Goal: Task Accomplishment & Management: Use online tool/utility

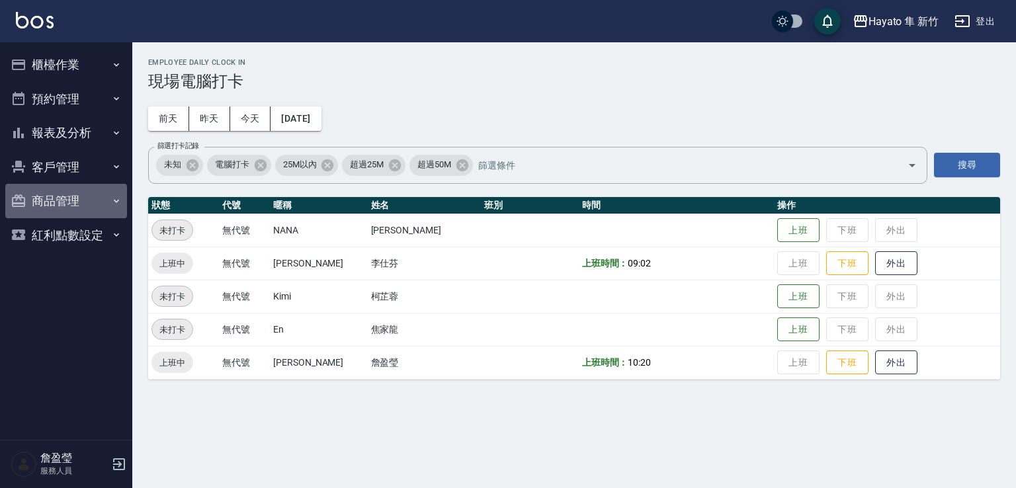
drag, startPoint x: 16, startPoint y: 199, endPoint x: 72, endPoint y: 207, distance: 56.8
click at [16, 199] on icon "button" at bounding box center [18, 200] width 13 height 13
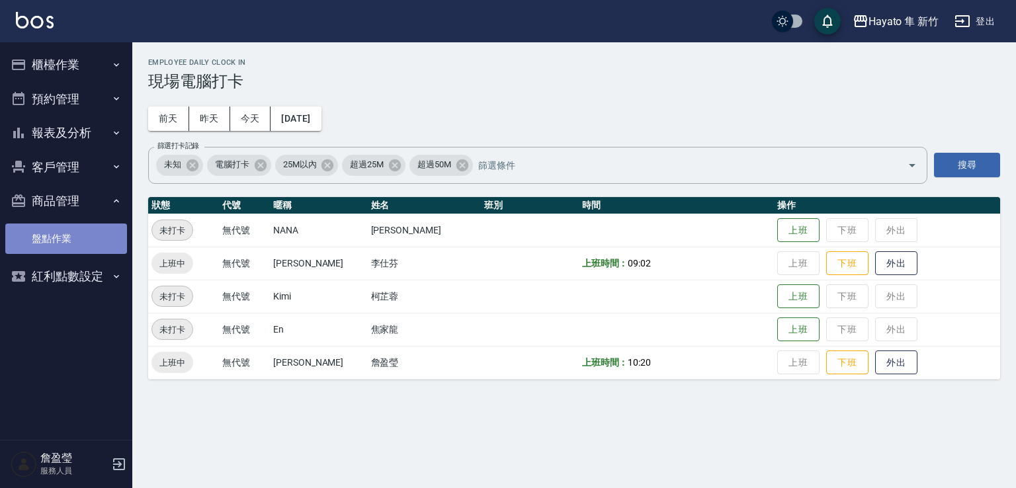
click at [76, 233] on link "盤點作業" at bounding box center [66, 238] width 122 height 30
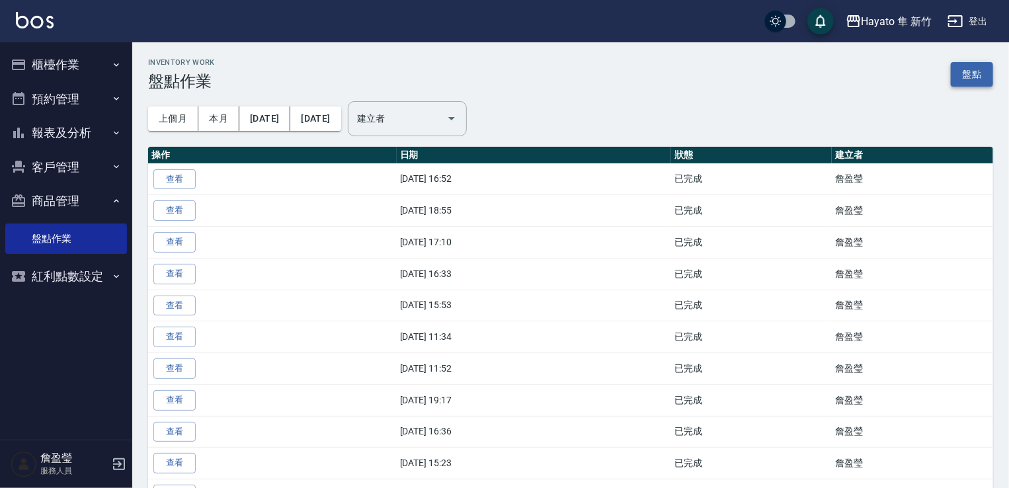
click at [961, 77] on link "盤點" at bounding box center [972, 74] width 42 height 24
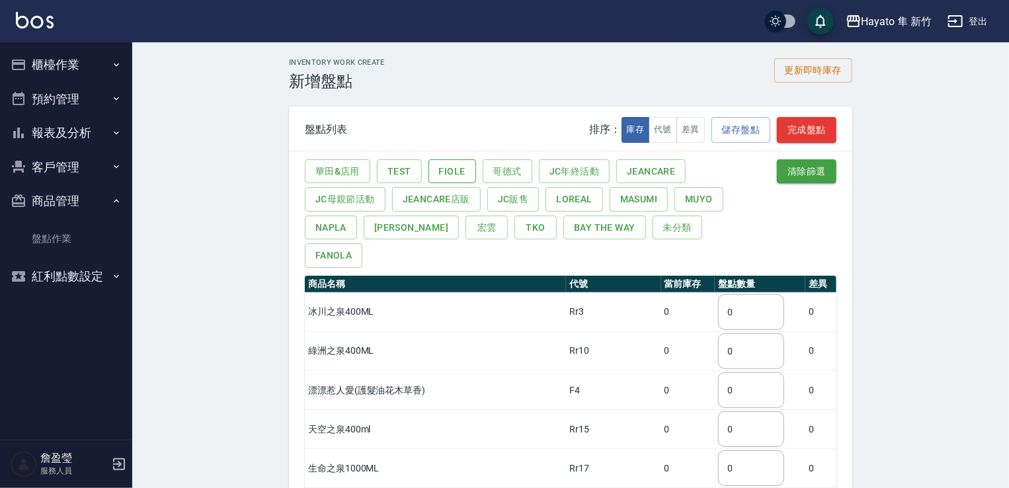
click at [450, 169] on button "Fiole" at bounding box center [452, 171] width 48 height 24
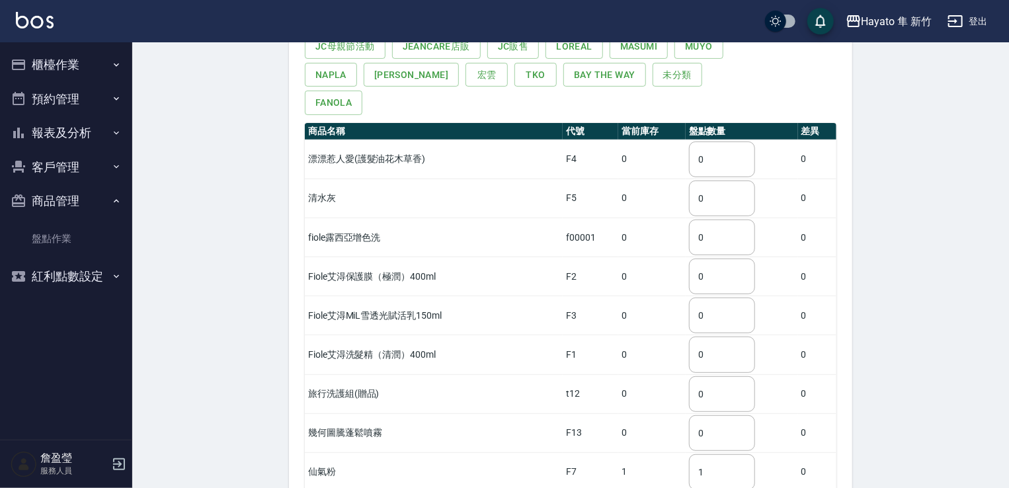
scroll to position [35, 0]
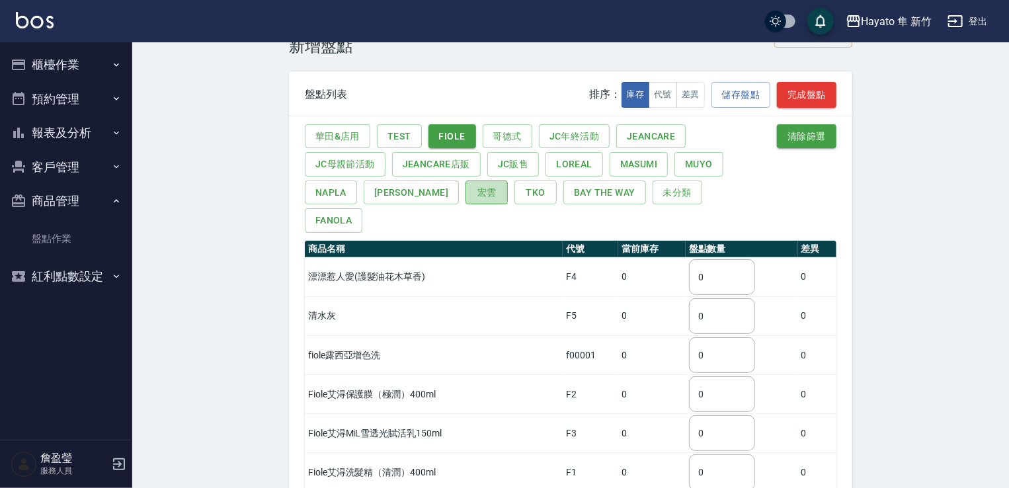
click at [465, 196] on button "宏雲" at bounding box center [486, 193] width 42 height 24
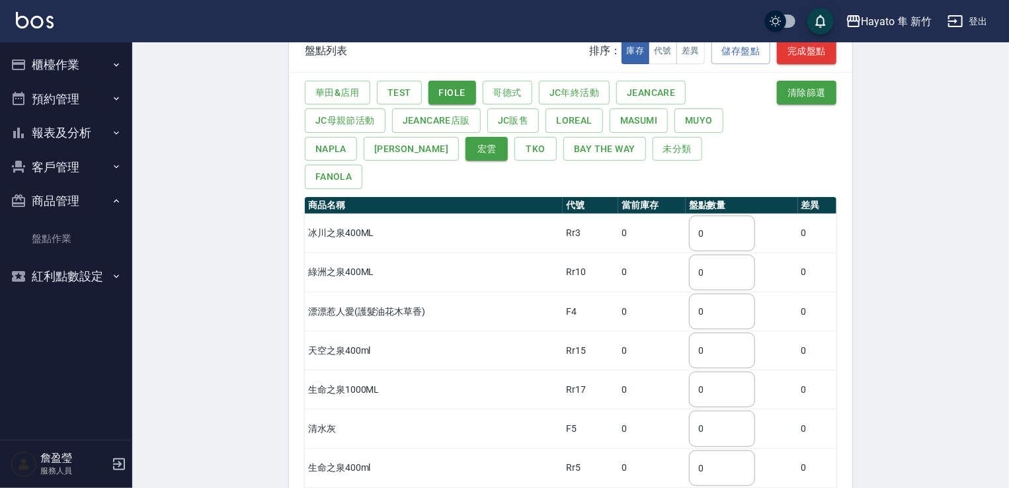
scroll to position [101, 0]
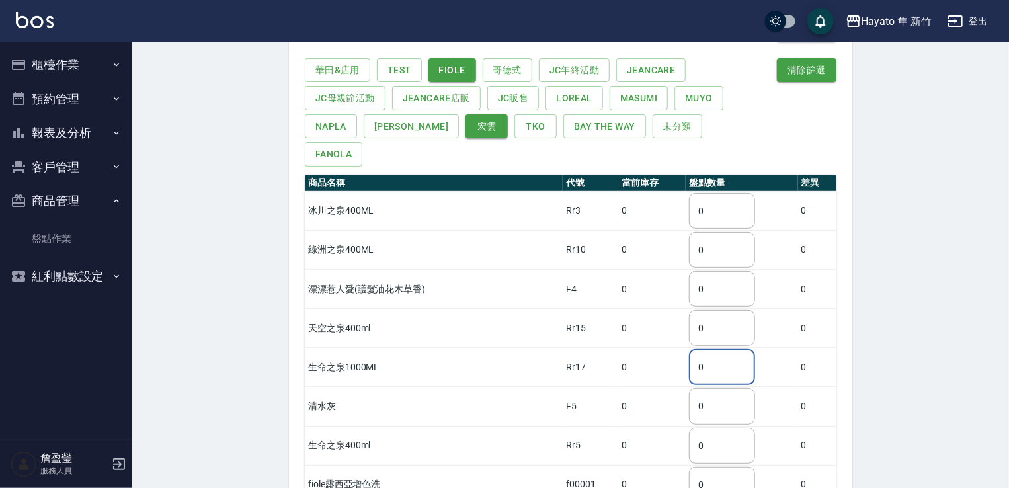
click at [732, 349] on input "0" at bounding box center [722, 367] width 66 height 36
type input "2"
drag, startPoint x: 894, startPoint y: 345, endPoint x: 804, endPoint y: 432, distance: 124.9
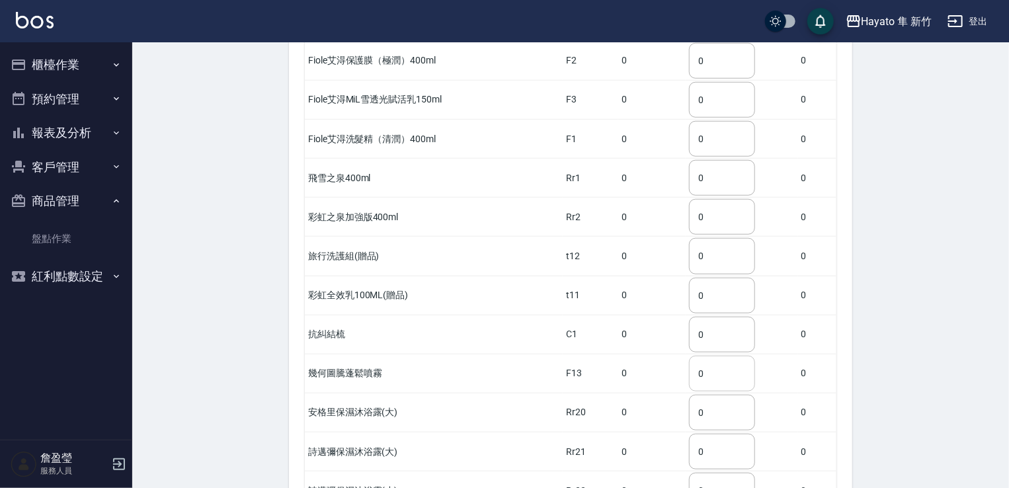
scroll to position [630, 0]
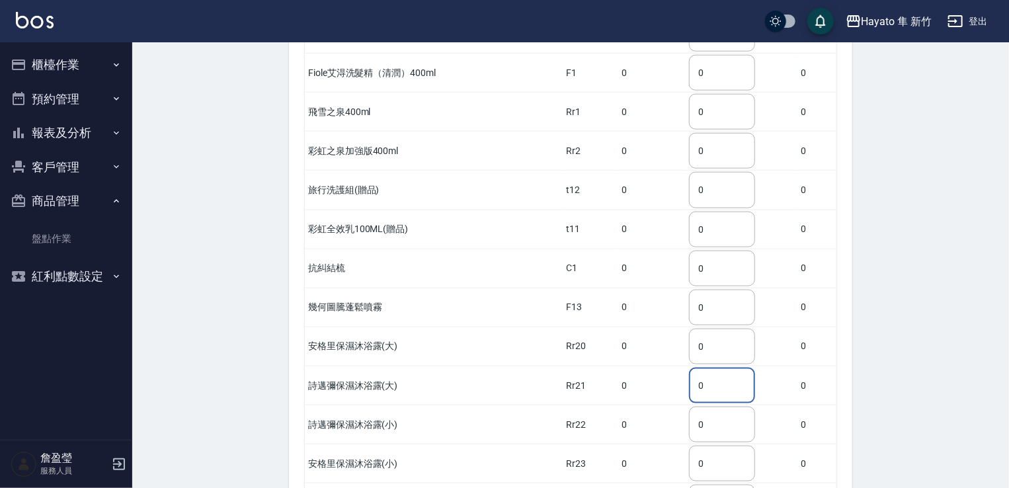
click at [721, 368] on input "0" at bounding box center [722, 386] width 66 height 36
type input "1"
drag, startPoint x: 906, startPoint y: 329, endPoint x: 769, endPoint y: 401, distance: 155.0
click at [907, 331] on div "Inventory Work Create 新增盤點 更新即時庫存 盤點列表 排序： 庫存 代號 差異 儲存盤點 完成盤點 華田&店用 Test Fiole …" at bounding box center [570, 355] width 877 height 1886
click at [722, 407] on input "0" at bounding box center [722, 425] width 66 height 36
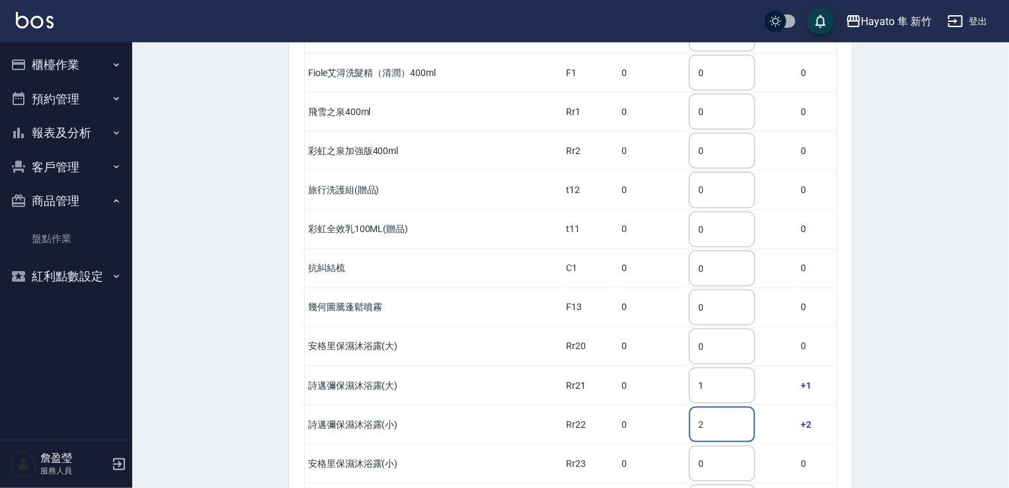
type input "2"
click at [883, 384] on div "Inventory Work Create 新增盤點 更新即時庫存 盤點列表 排序： 庫存 代號 差異 儲存盤點 完成盤點 華田&店用 Test Fiole …" at bounding box center [570, 355] width 877 height 1886
click at [709, 446] on input "0" at bounding box center [722, 464] width 66 height 36
type input "2"
click at [926, 389] on div "Inventory Work Create 新增盤點 更新即時庫存 盤點列表 排序： 庫存 代號 差異 儲存盤點 完成盤點 華田&店用 Test Fiole …" at bounding box center [570, 355] width 877 height 1886
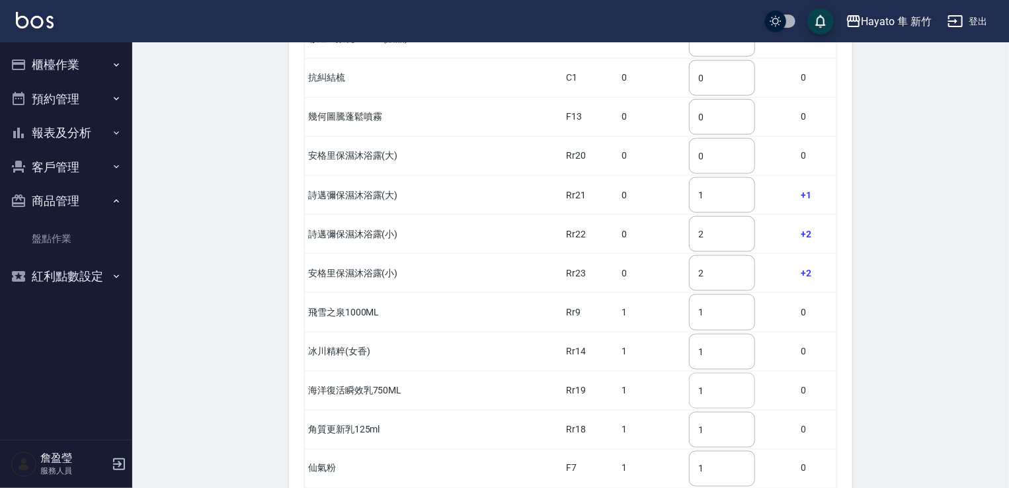
scroll to position [828, 0]
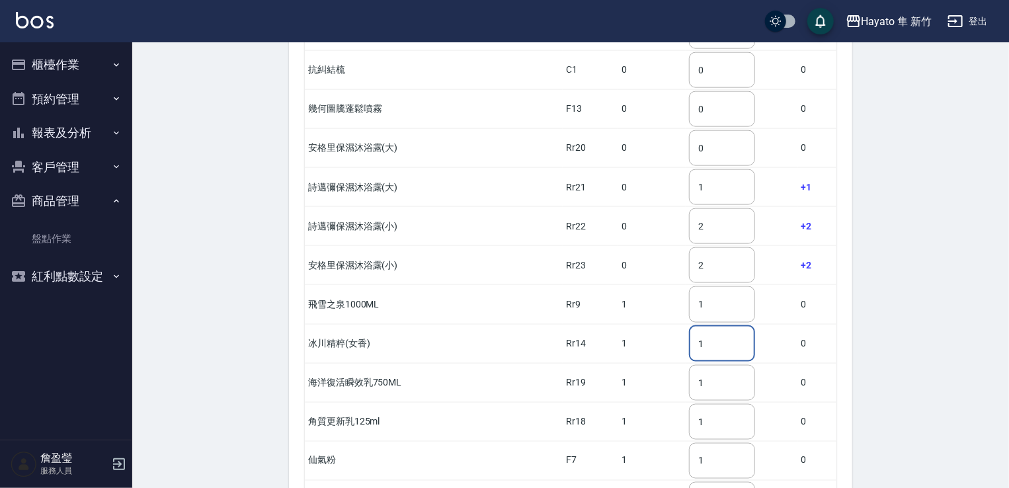
click at [717, 326] on input "1" at bounding box center [722, 344] width 66 height 36
type input "0"
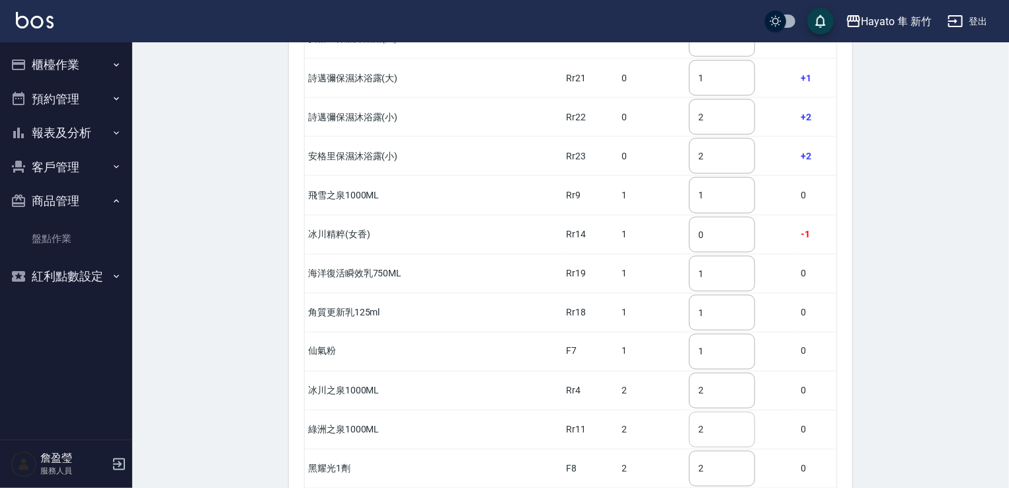
scroll to position [961, 0]
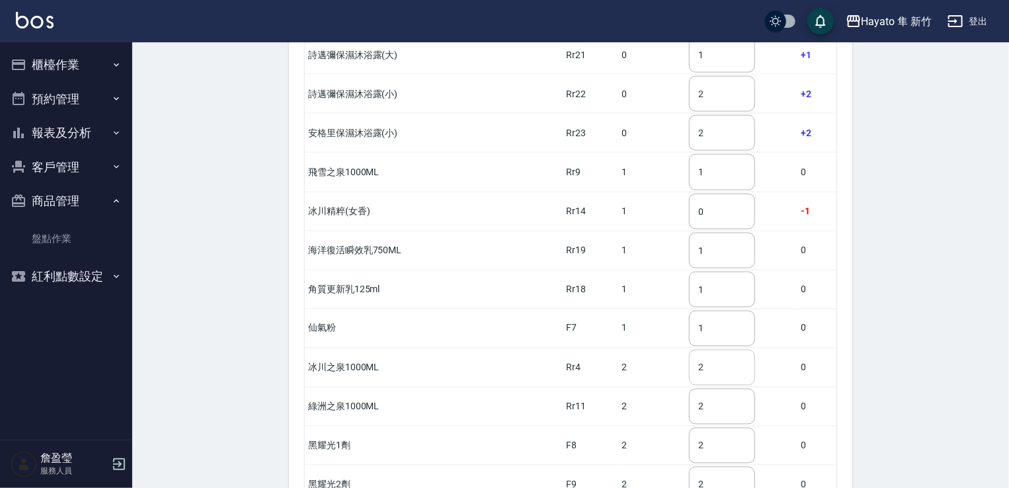
click at [721, 350] on input "2" at bounding box center [722, 368] width 66 height 36
type input "4"
click at [738, 389] on input "2" at bounding box center [722, 407] width 66 height 36
type input "1"
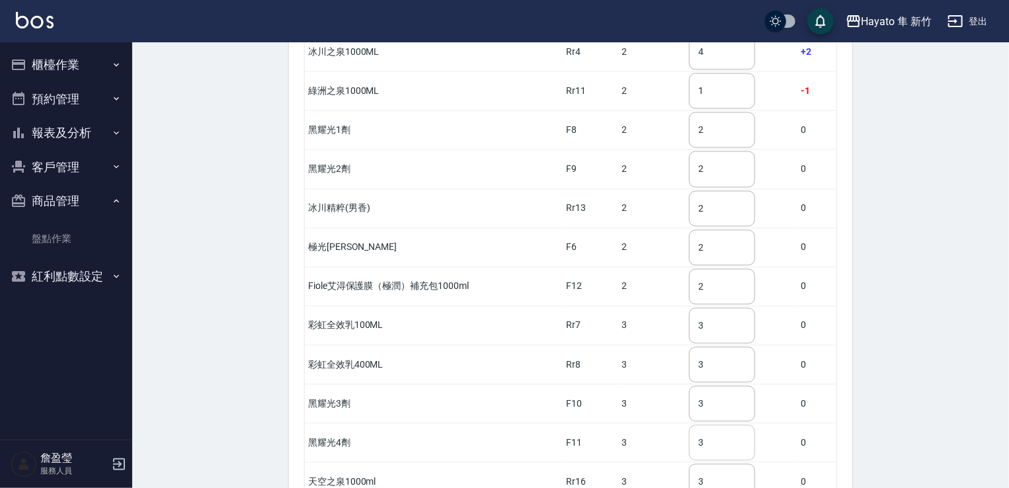
scroll to position [1291, 0]
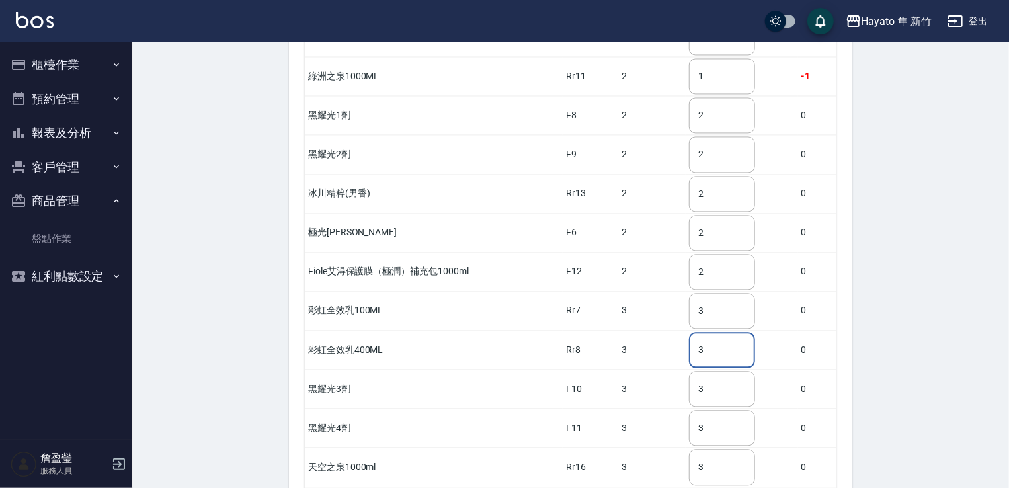
click at [721, 332] on input "3" at bounding box center [722, 350] width 66 height 36
type input "4"
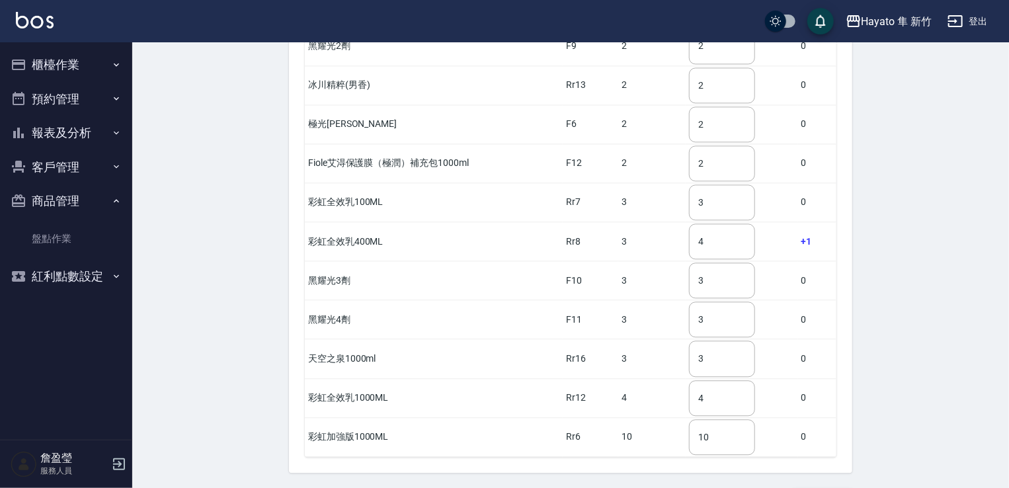
scroll to position [1406, 0]
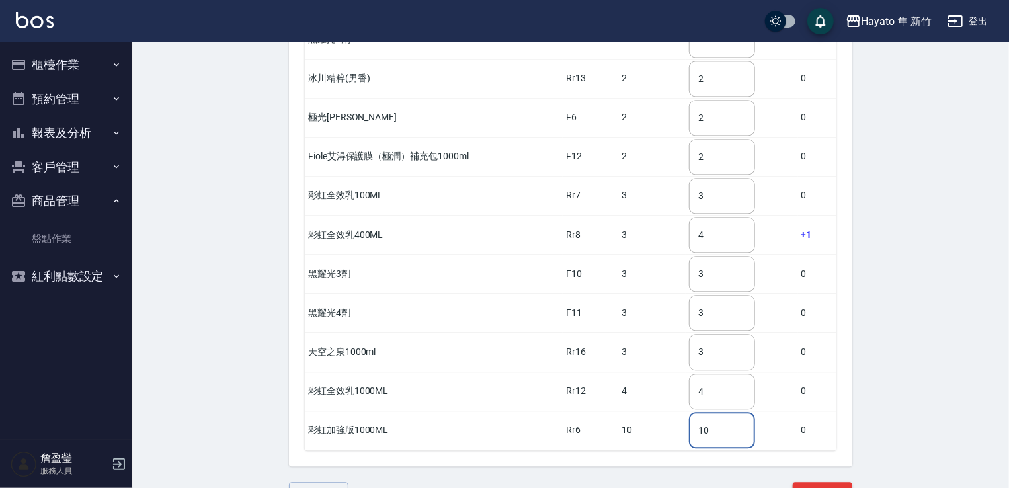
click at [715, 413] on input "10" at bounding box center [722, 431] width 66 height 36
type input "1"
type input "6"
click at [836, 482] on button "完成盤點" at bounding box center [823, 494] width 60 height 24
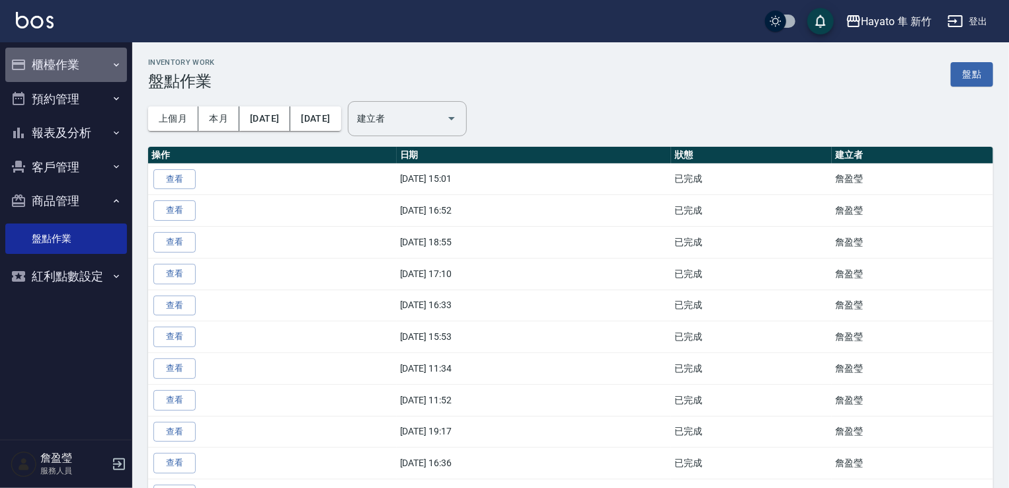
click at [46, 61] on button "櫃檯作業" at bounding box center [66, 65] width 122 height 34
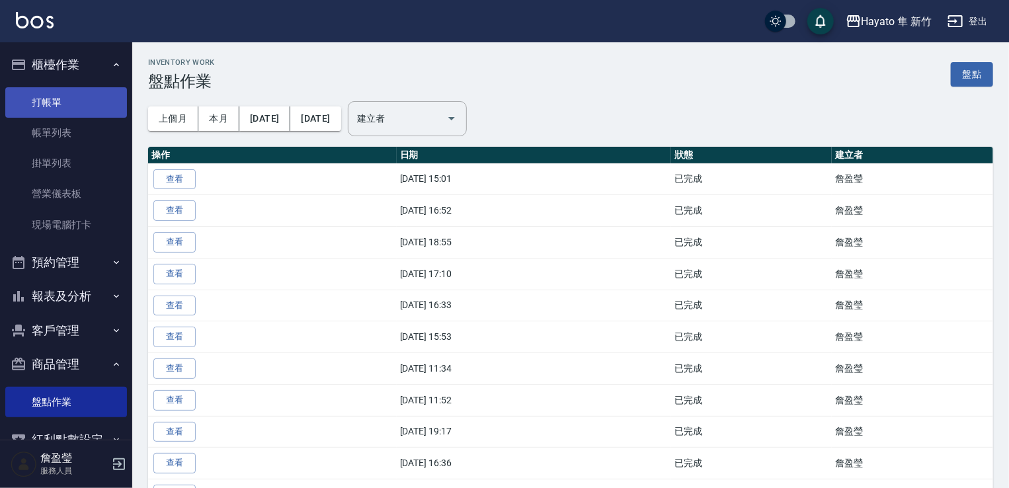
click at [50, 98] on link "打帳單" at bounding box center [66, 102] width 122 height 30
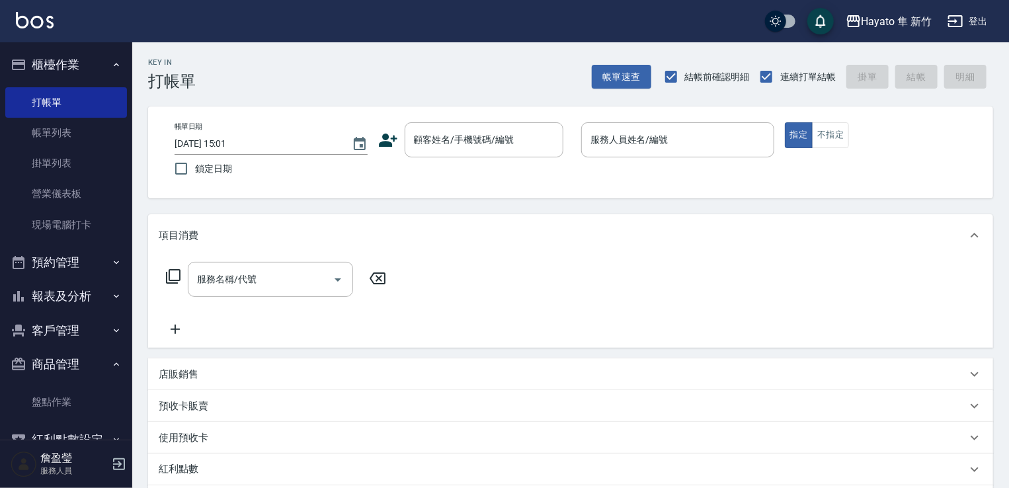
click at [397, 122] on div "顧客姓名/手機號碼/編號 顧客姓名/手機號碼/編號" at bounding box center [474, 139] width 193 height 35
click at [383, 146] on icon at bounding box center [388, 140] width 20 height 20
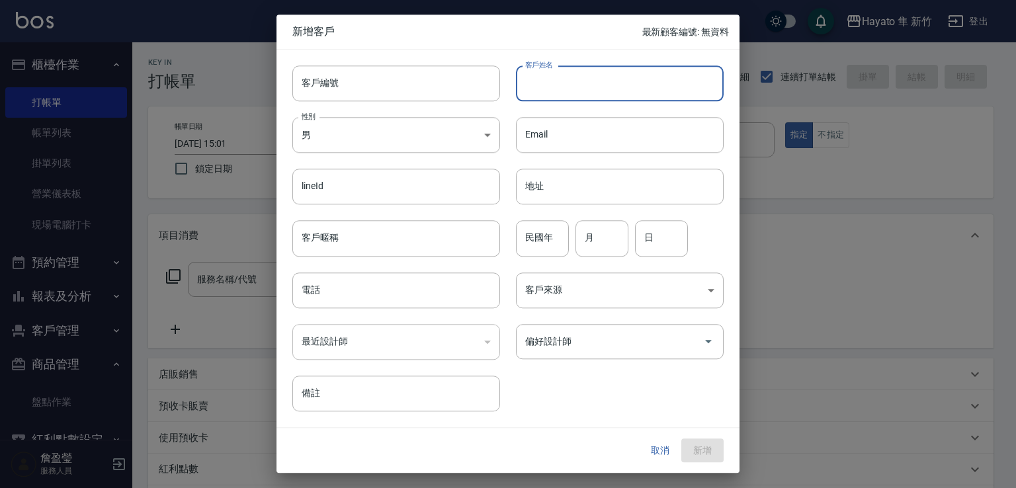
click at [577, 93] on input "客戶姓名" at bounding box center [620, 83] width 208 height 36
type input "[PERSON_NAME]"
click at [397, 125] on body "Hayato 隼 新竹 登出 櫃檯作業 打帳單 帳單列表 掛單列表 營業儀表板 現場電腦打卡 預約管理 預約管理 報表及分析 報表目錄 店家日報表 互助日報表…" at bounding box center [508, 346] width 1016 height 692
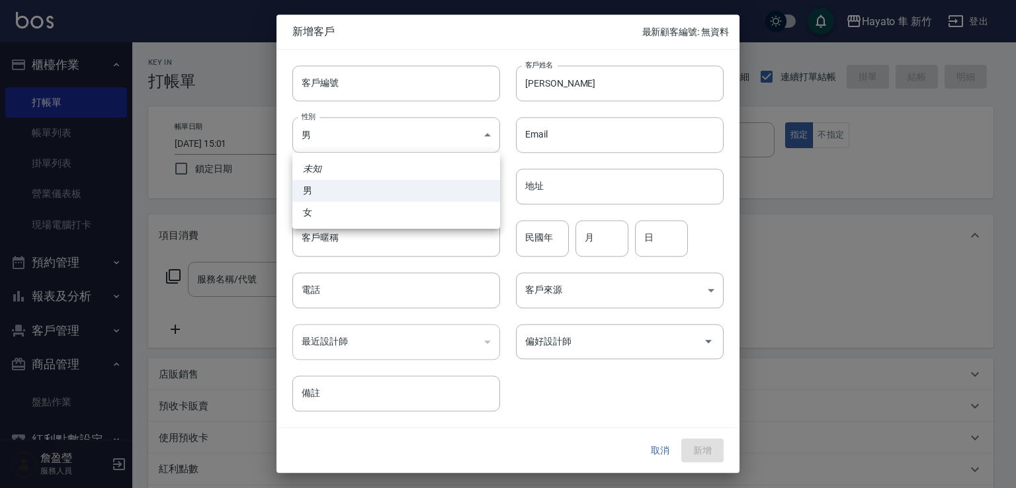
click at [378, 136] on div at bounding box center [508, 244] width 1016 height 488
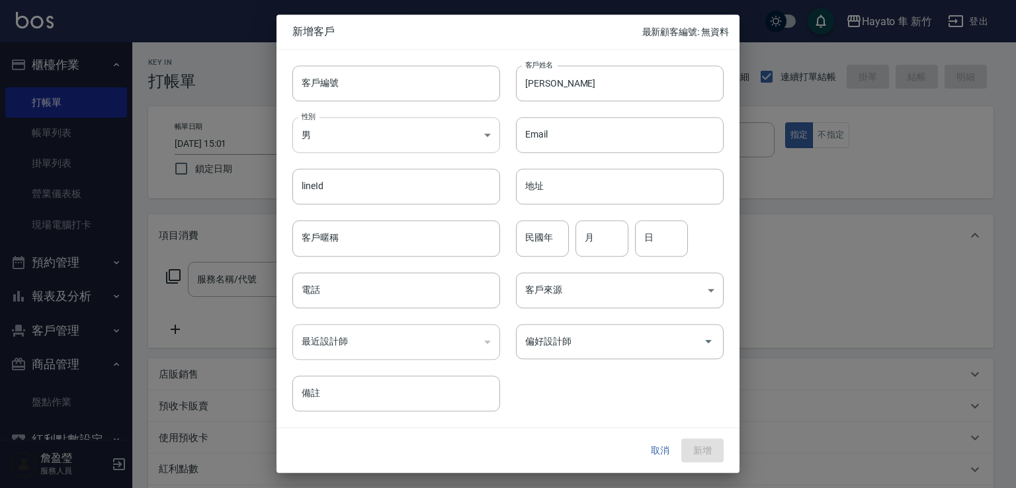
click at [366, 142] on body "Hayato 隼 新竹 登出 櫃檯作業 打帳單 帳單列表 掛單列表 營業儀表板 現場電腦打卡 預約管理 預約管理 報表及分析 報表目錄 店家日報表 互助日報表…" at bounding box center [508, 346] width 1016 height 692
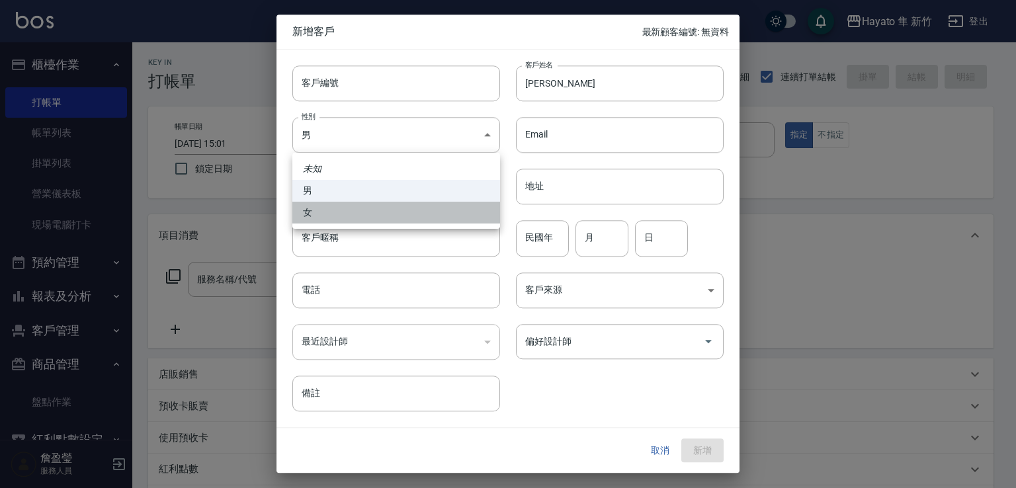
drag, startPoint x: 388, startPoint y: 218, endPoint x: 396, endPoint y: 264, distance: 47.0
click at [389, 217] on li "女" at bounding box center [396, 213] width 208 height 22
type input "[DEMOGRAPHIC_DATA]"
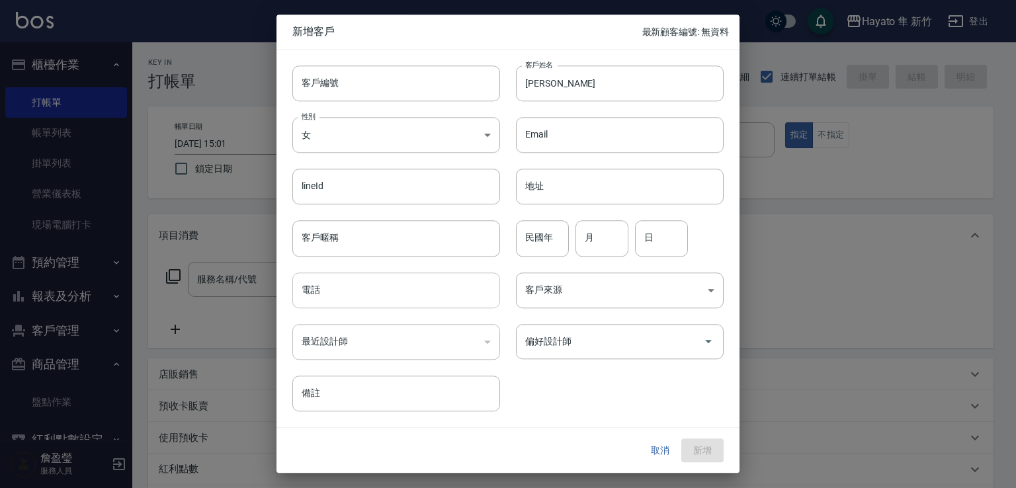
drag, startPoint x: 403, startPoint y: 294, endPoint x: 419, endPoint y: 304, distance: 19.3
click at [416, 304] on input "電話" at bounding box center [396, 290] width 208 height 36
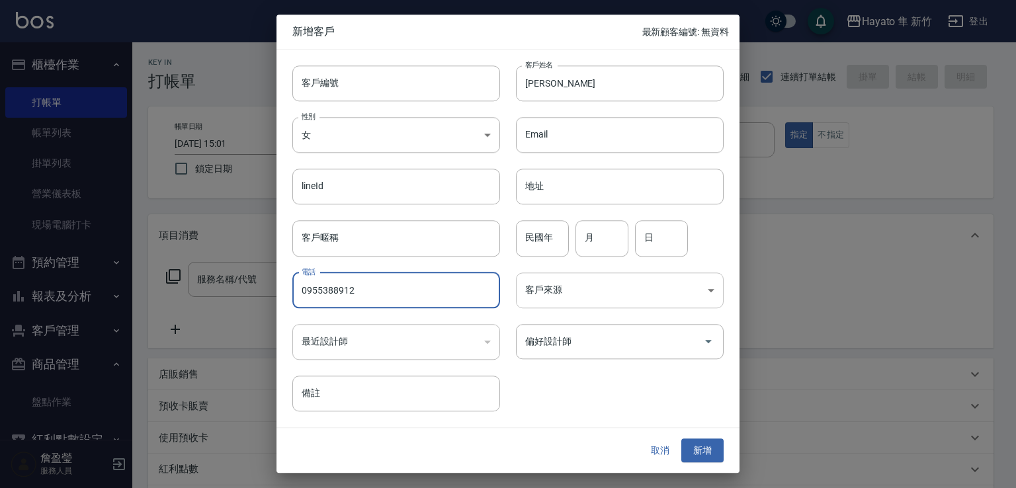
type input "0955388912"
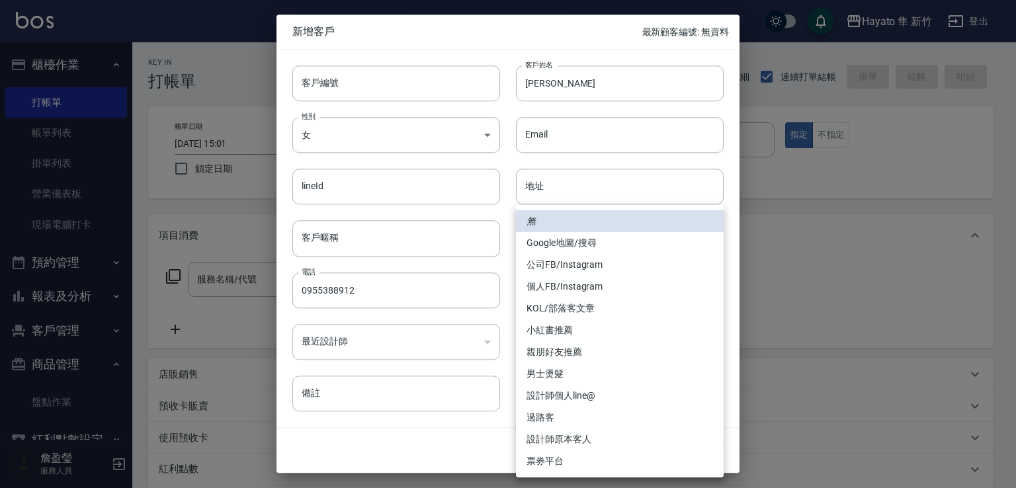
click at [622, 296] on body "Hayato 隼 新竹 登出 櫃檯作業 打帳單 帳單列表 掛單列表 營業儀表板 現場電腦打卡 預約管理 預約管理 報表及分析 報表目錄 店家日報表 互助日報表…" at bounding box center [508, 346] width 1016 height 692
click at [590, 233] on li "Google地圖/搜尋" at bounding box center [620, 243] width 208 height 22
type input "Google地圖/搜尋"
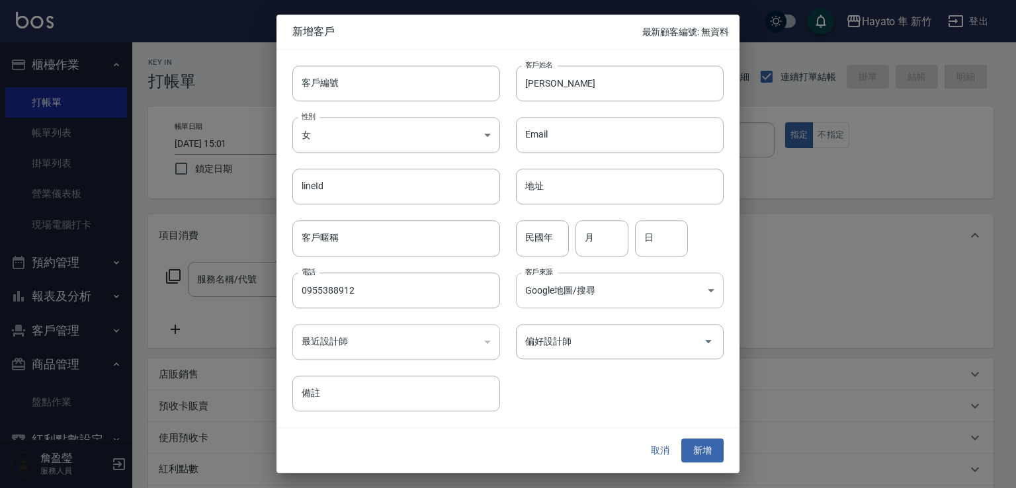
click at [582, 289] on body "Hayato 隼 新竹 登出 櫃檯作業 打帳單 帳單列表 掛單列表 營業儀表板 現場電腦打卡 預約管理 預約管理 報表及分析 報表目錄 店家日報表 互助日報表…" at bounding box center [508, 346] width 1016 height 692
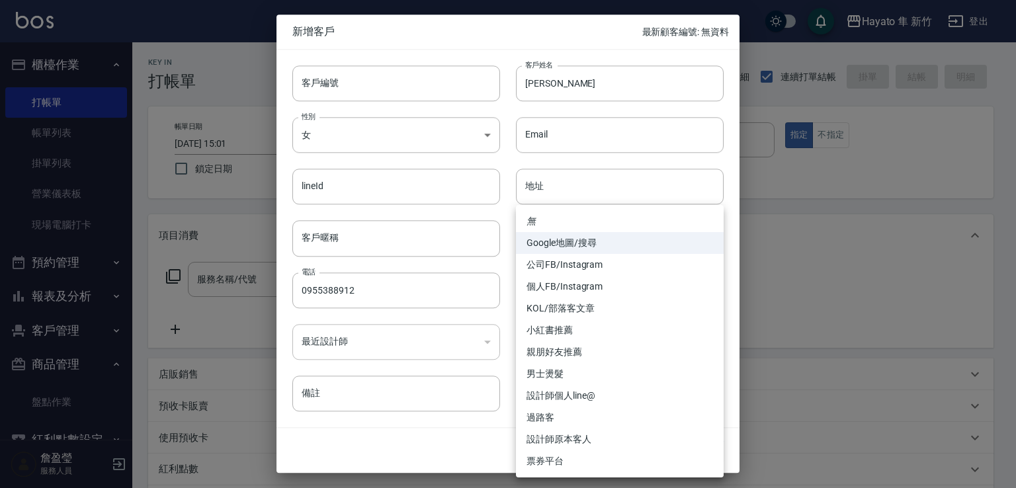
drag, startPoint x: 561, startPoint y: 241, endPoint x: 561, endPoint y: 264, distance: 23.1
click at [561, 256] on ul "無 Google地圖/搜尋 公司FB/Instagram 個人FB/Instagram KOL/部落客文章 小紅書推薦 親朋好友推薦 男士燙髮 設計師個人li…" at bounding box center [620, 341] width 208 height 272
click at [545, 241] on li "Google地圖/搜尋" at bounding box center [620, 243] width 208 height 22
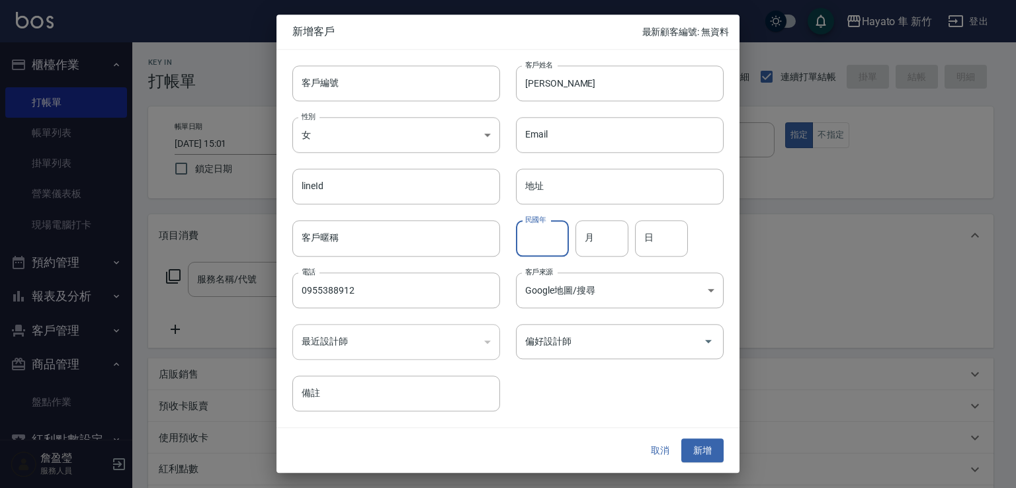
click at [549, 240] on input "民國年" at bounding box center [542, 239] width 53 height 36
click at [544, 241] on input "民國年" at bounding box center [542, 239] width 53 height 36
drag, startPoint x: 866, startPoint y: 278, endPoint x: 820, endPoint y: 299, distance: 50.3
click at [868, 284] on div at bounding box center [508, 244] width 1016 height 488
click at [555, 236] on input "民國年" at bounding box center [542, 239] width 53 height 36
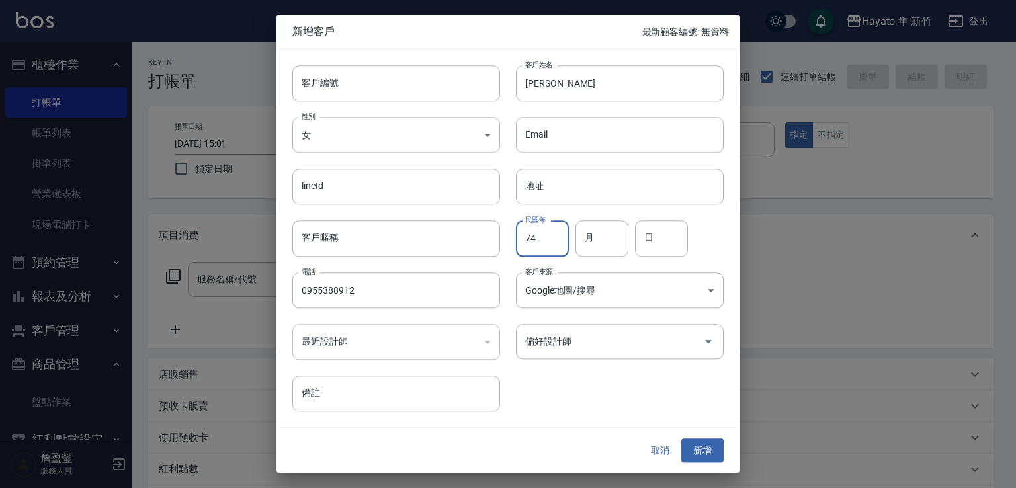
type input "7"
type input "˙"
click at [641, 339] on input "偏好設計師" at bounding box center [610, 341] width 176 height 23
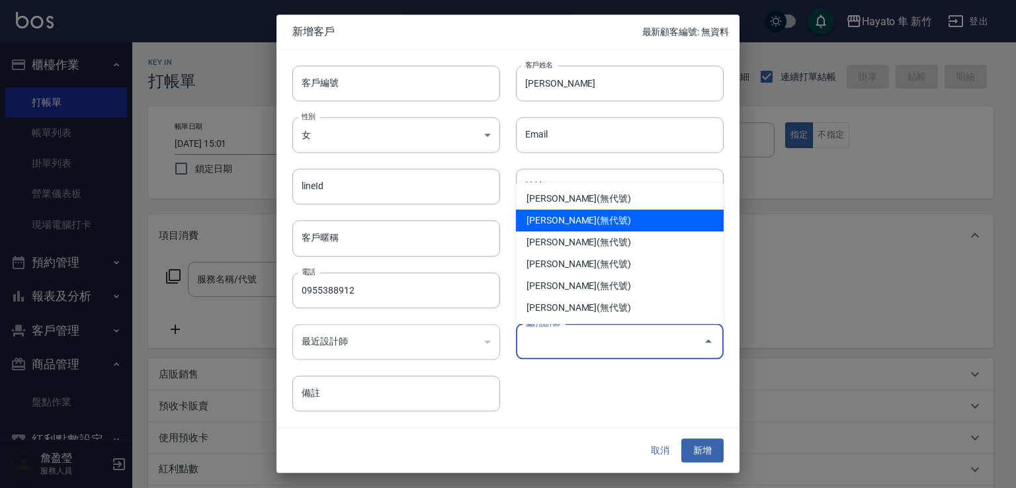
click at [550, 210] on li "[PERSON_NAME](無代號)" at bounding box center [620, 221] width 208 height 22
type input "李仕芬"
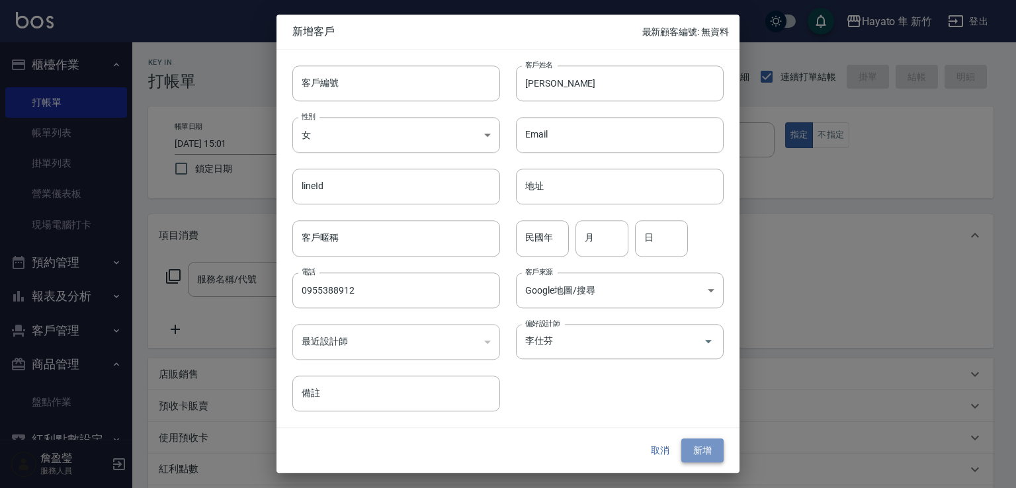
click at [704, 446] on button "新增" at bounding box center [702, 450] width 42 height 24
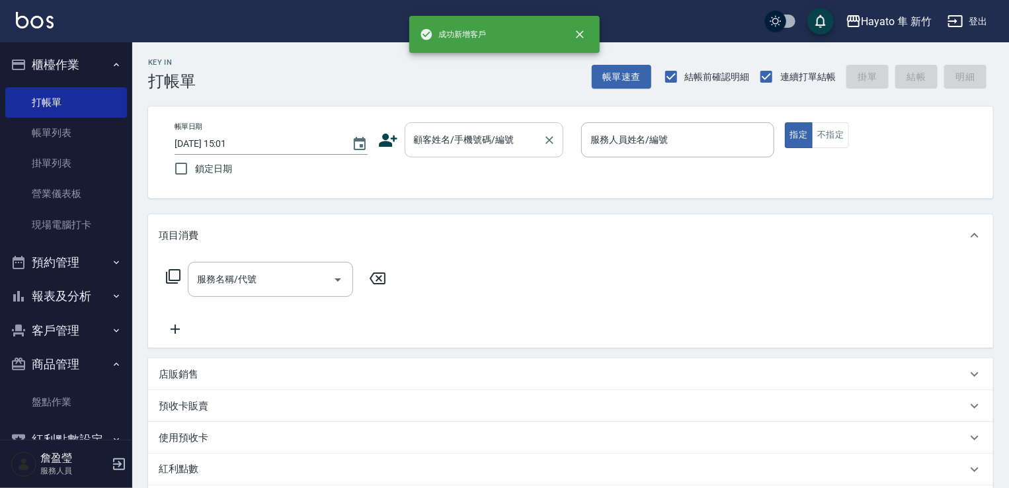
click at [501, 147] on input "顧客姓名/手機號碼/編號" at bounding box center [474, 139] width 127 height 23
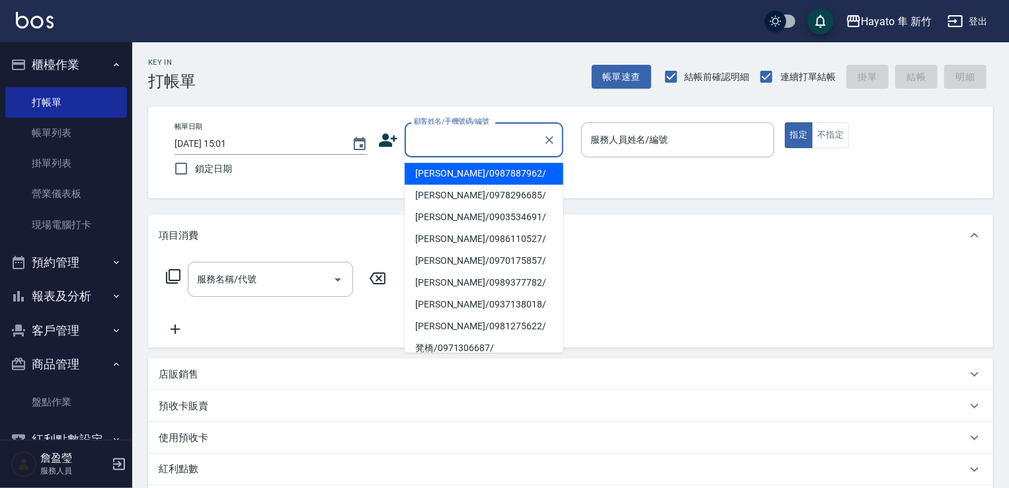
paste input "[PERSON_NAME]"
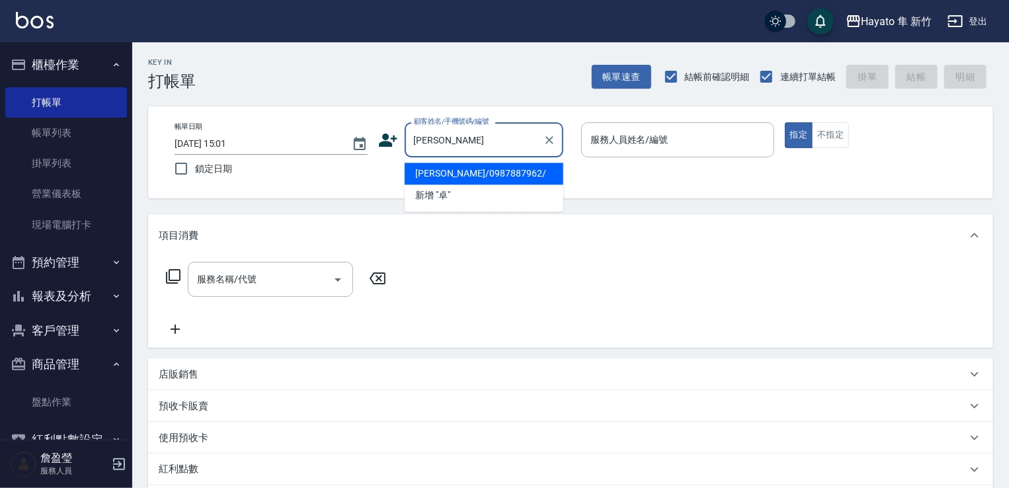
type input "卓"
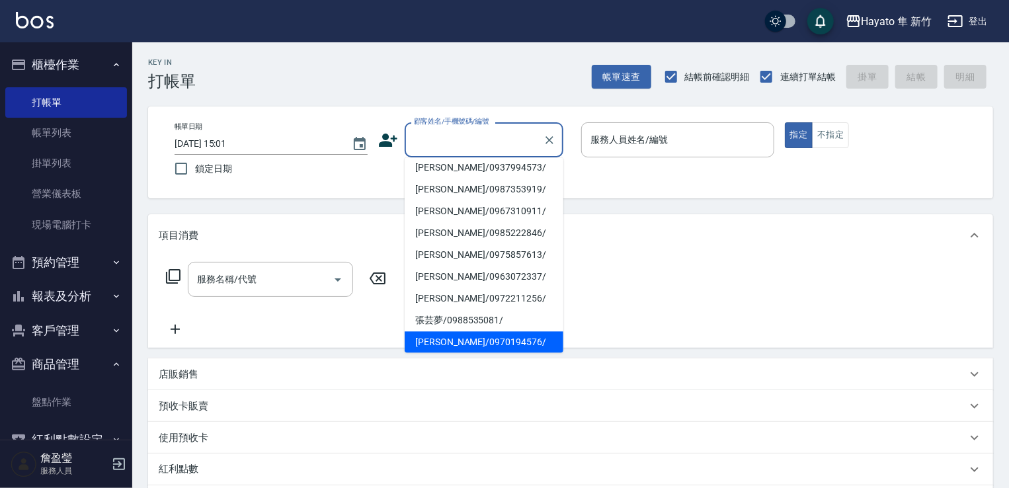
scroll to position [5, 0]
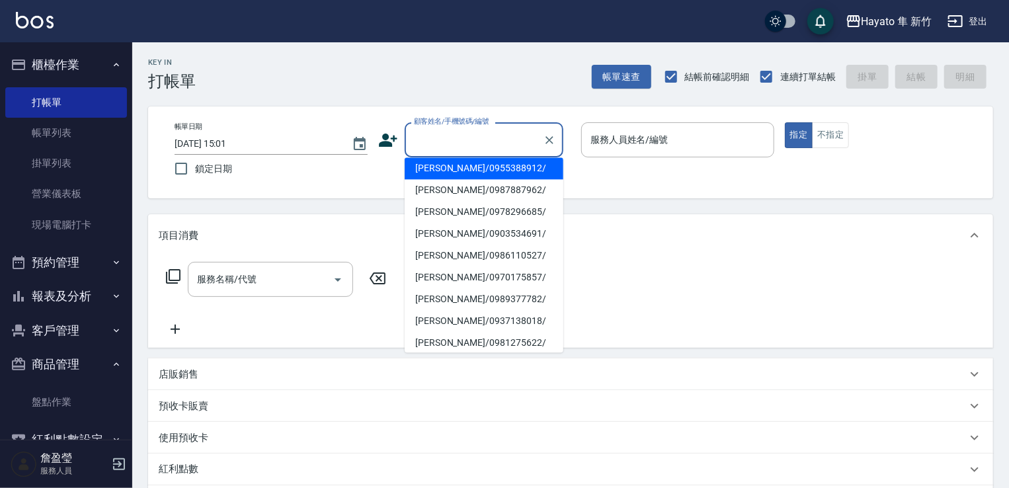
click at [481, 172] on li "[PERSON_NAME]/0955388912/" at bounding box center [484, 168] width 159 height 22
type input "[PERSON_NAME]/0955388912/"
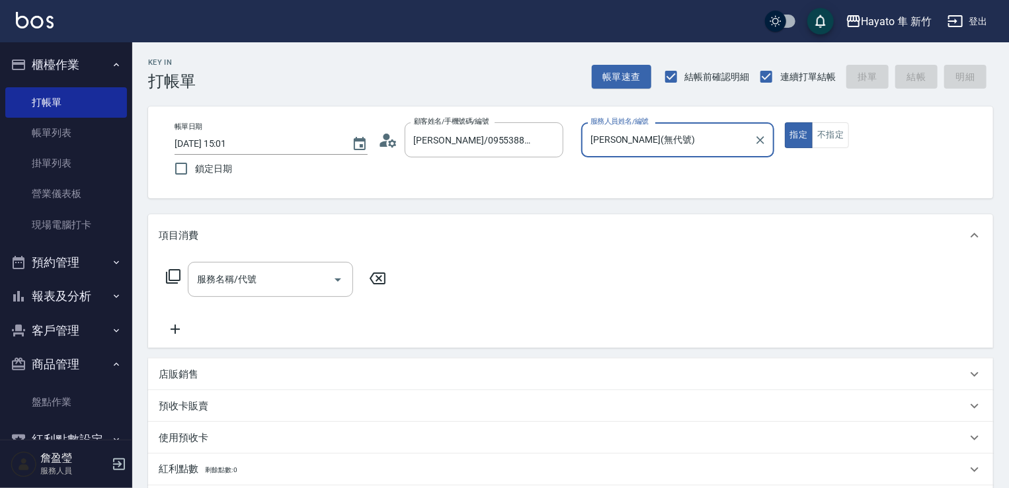
type input "[PERSON_NAME](無代號)"
click at [829, 130] on button "不指定" at bounding box center [830, 135] width 37 height 26
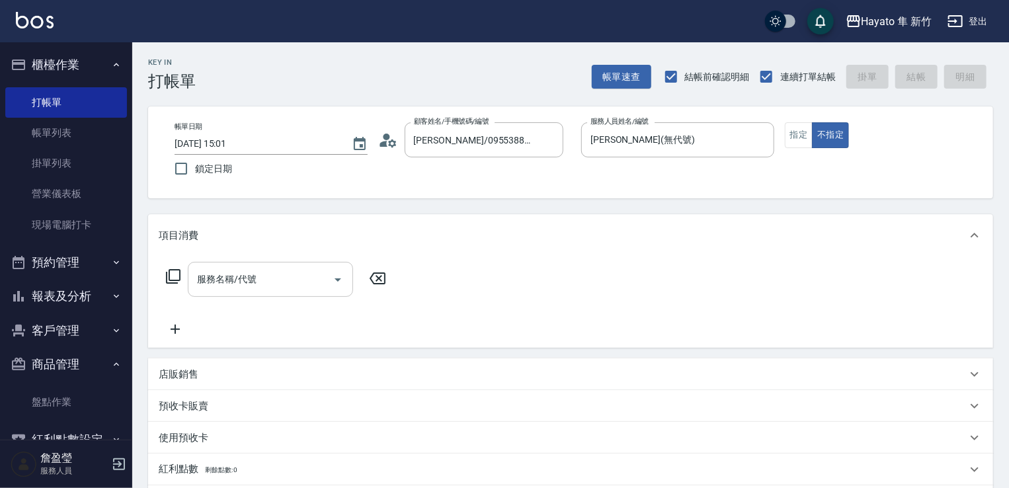
click at [278, 257] on body "Hayato 隼 新竹 登出 櫃檯作業 打帳單 帳單列表 掛單列表 營業儀表板 現場電腦打卡 預約管理 預約管理 報表及分析 報表目錄 店家日報表 互助日報表…" at bounding box center [504, 346] width 1009 height 692
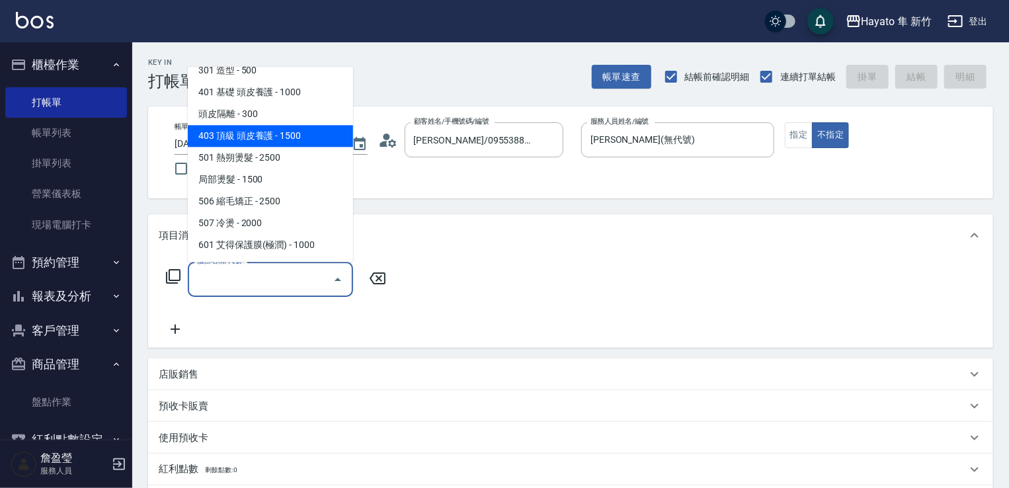
scroll to position [132, 0]
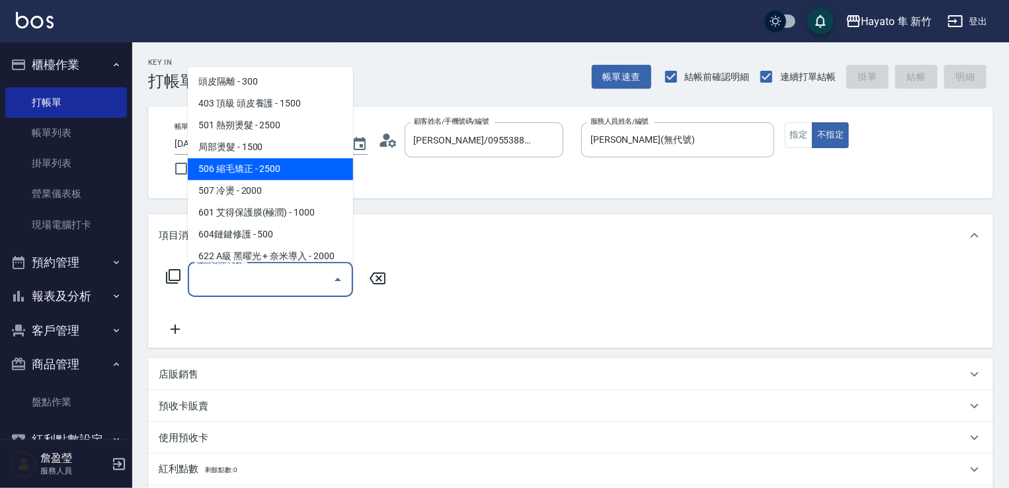
drag, startPoint x: 277, startPoint y: 169, endPoint x: 317, endPoint y: 202, distance: 51.6
click at [286, 170] on span "506 縮毛矯正 - 2500" at bounding box center [270, 169] width 165 height 22
type input "506 縮毛矯正 (506)"
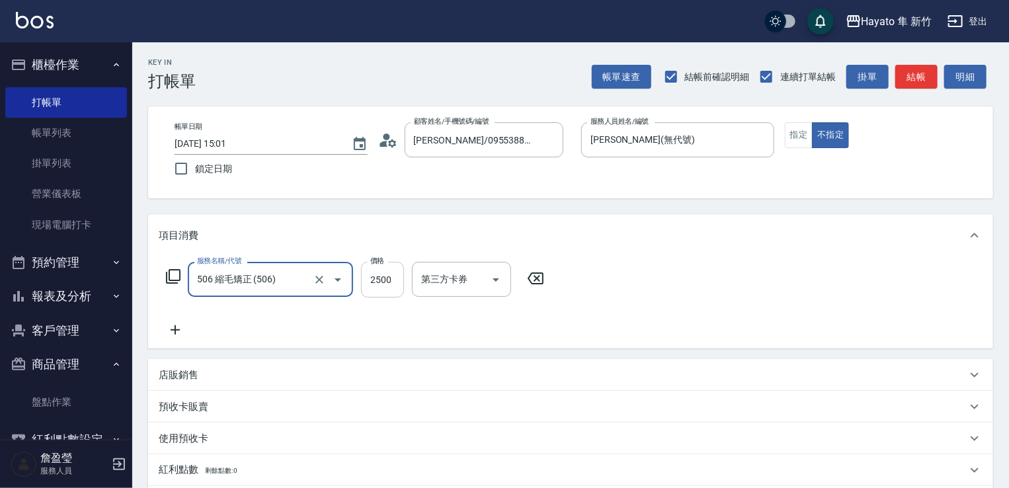
click at [380, 278] on input "2500" at bounding box center [382, 280] width 43 height 36
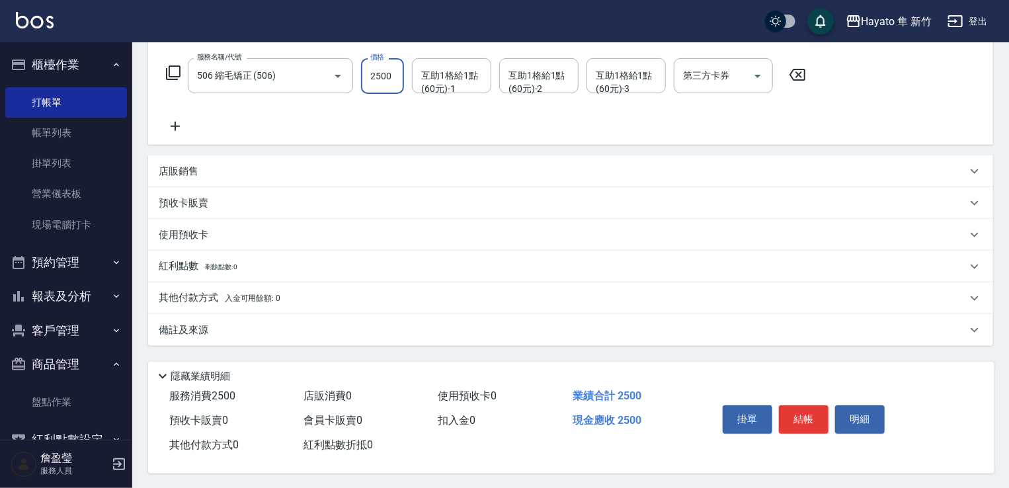
scroll to position [210, 0]
click at [384, 64] on input "2500" at bounding box center [382, 75] width 43 height 36
click at [405, 68] on div "服務名稱/代號 506 縮毛矯正 (506) 服務名稱/代號 價格 2500 價格 互助1格給1點(60元)-1 互助1格給1點(60元)-1 互助1格給1點…" at bounding box center [486, 75] width 655 height 36
click at [397, 64] on input "2500" at bounding box center [382, 75] width 43 height 36
click at [388, 71] on input "0" at bounding box center [382, 75] width 43 height 36
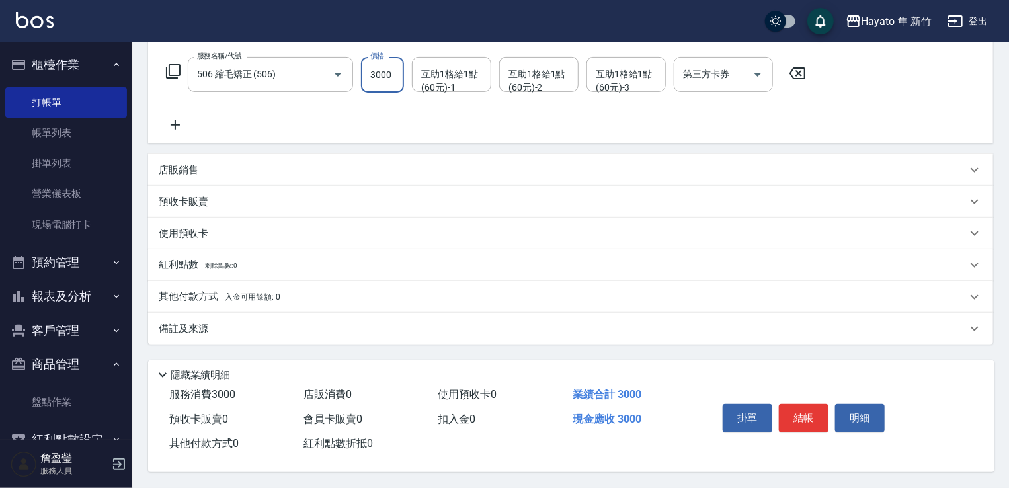
type input "3000"
click at [173, 118] on icon at bounding box center [175, 125] width 33 height 16
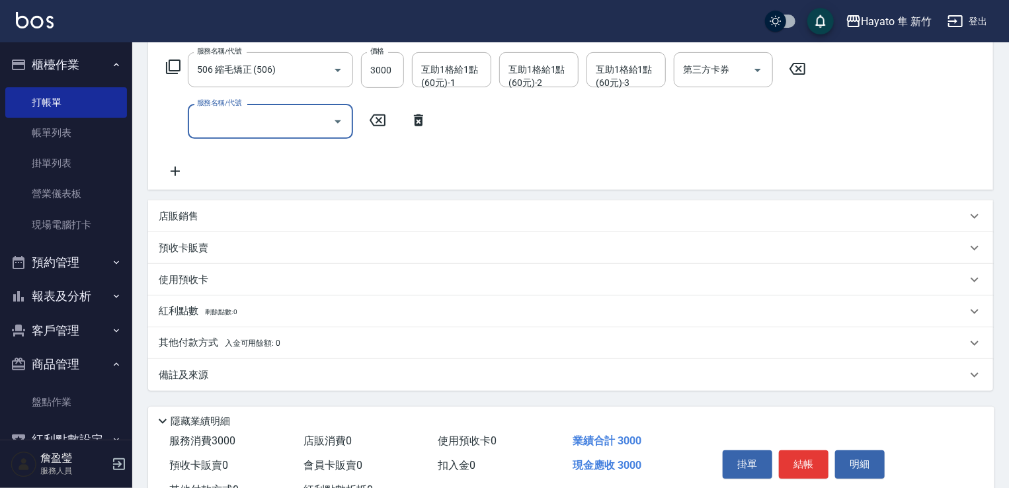
click at [231, 136] on div "服務名稱/代號" at bounding box center [270, 121] width 165 height 35
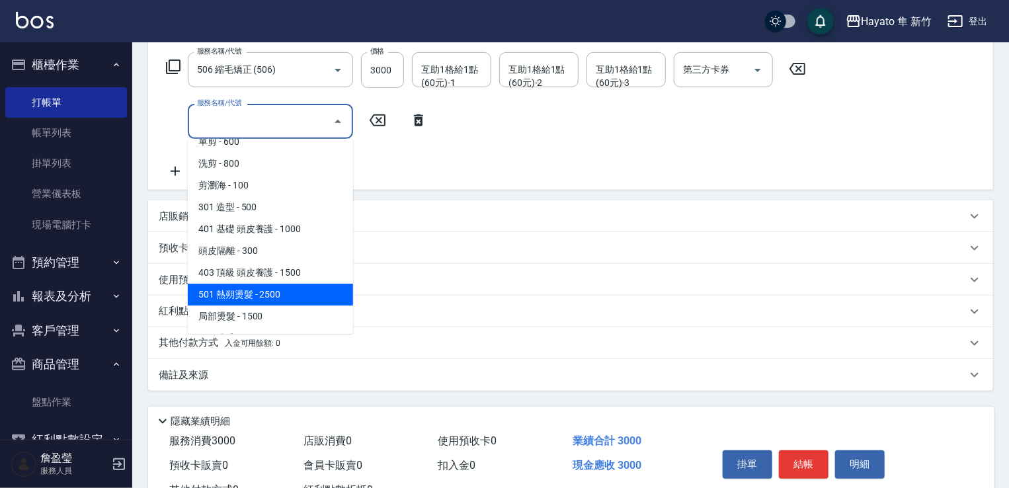
scroll to position [132, 0]
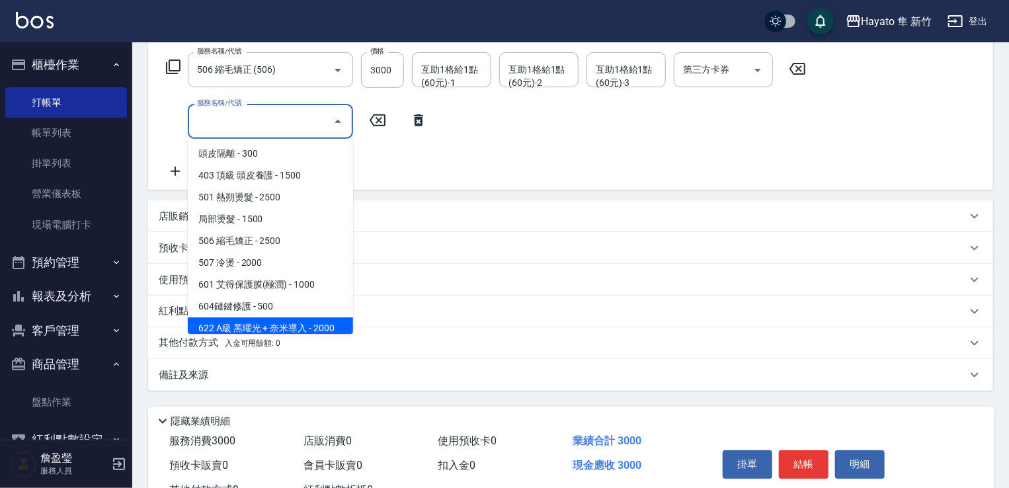
click at [277, 329] on span "622 A級 黑曜光 + 奈米導入 - 2000" at bounding box center [270, 328] width 165 height 22
type input "622 A級 黑曜光 + 奈米導入(622)"
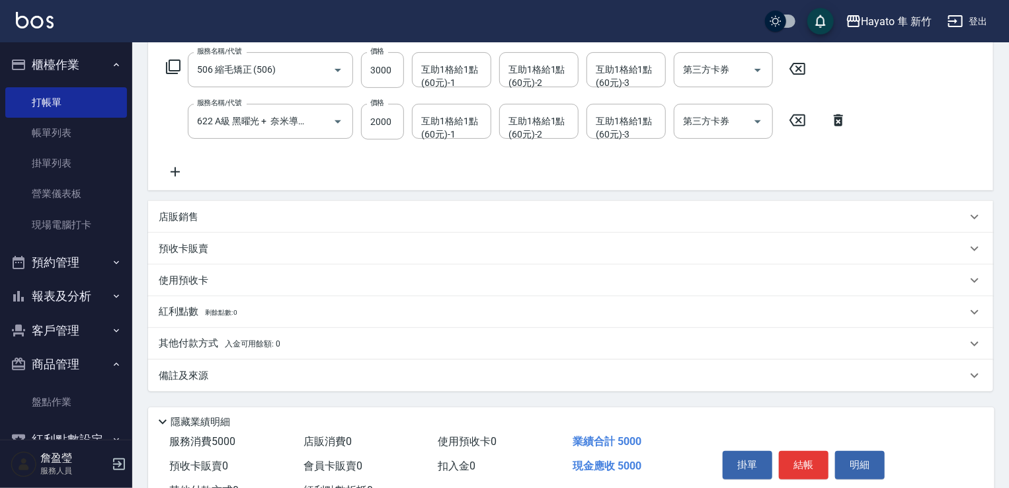
click at [204, 223] on div "店販銷售" at bounding box center [570, 217] width 845 height 32
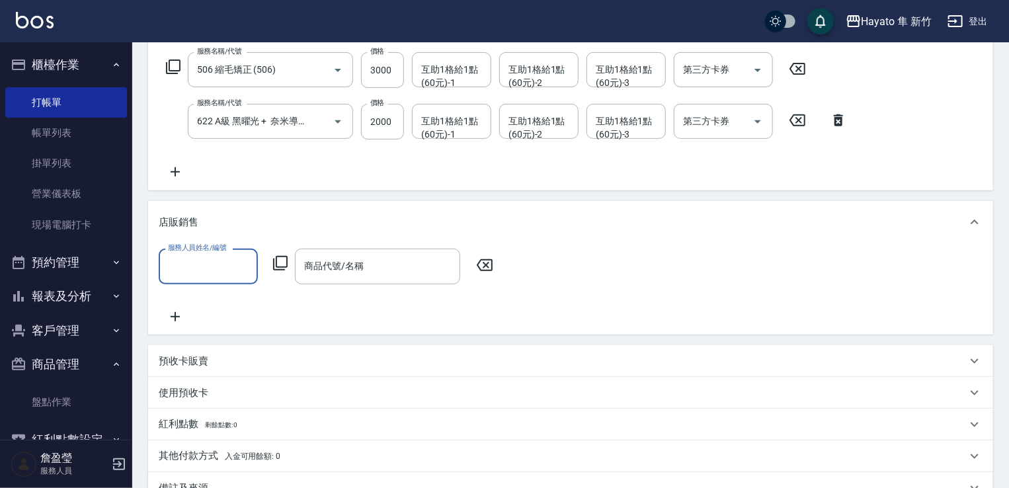
scroll to position [0, 0]
click at [203, 280] on div "服務人員姓名/編號" at bounding box center [208, 266] width 99 height 35
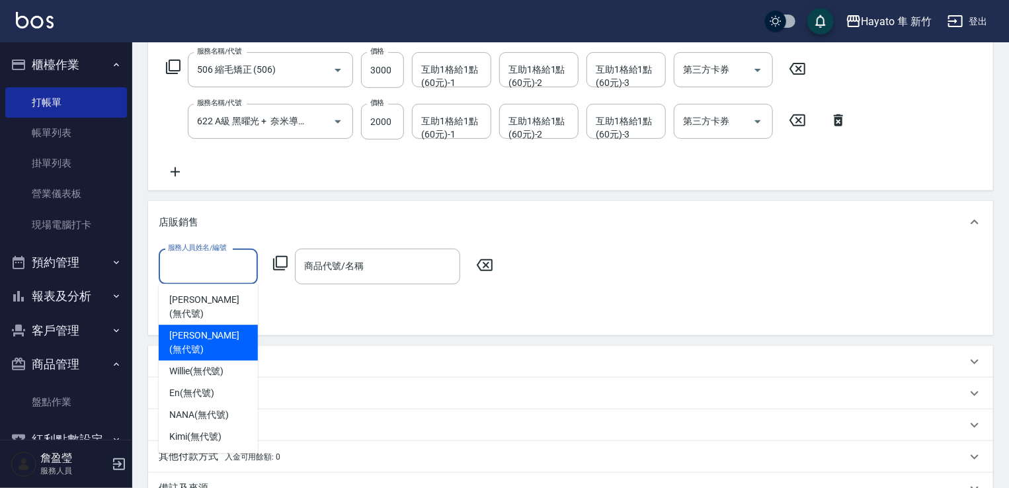
click at [208, 329] on span "[PERSON_NAME] (無代號)" at bounding box center [208, 343] width 78 height 28
type input "[PERSON_NAME](無代號)"
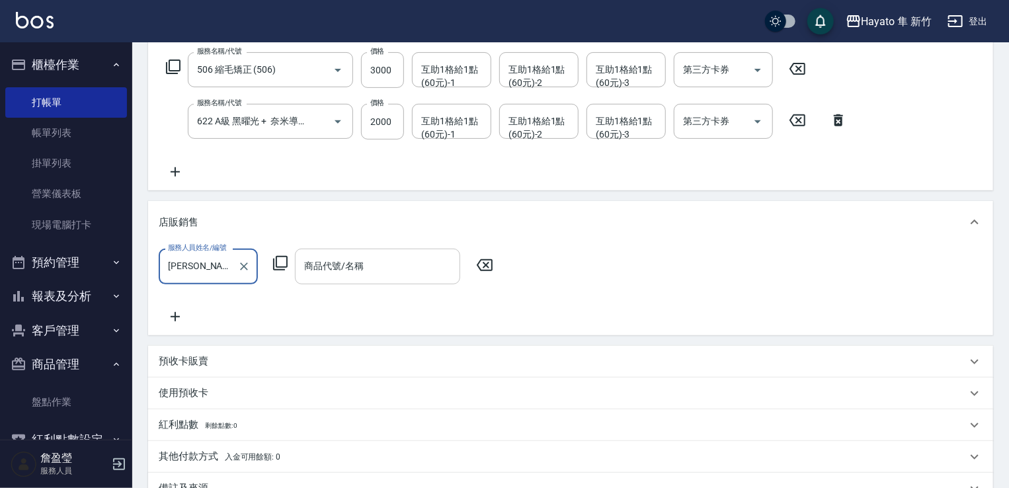
click at [333, 267] on input "商品代號/名稱" at bounding box center [377, 266] width 153 height 23
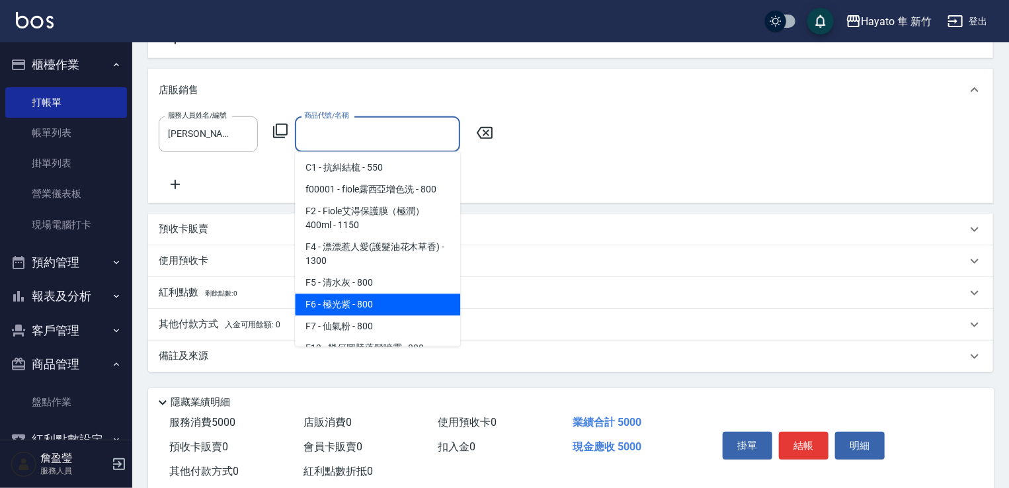
scroll to position [66, 0]
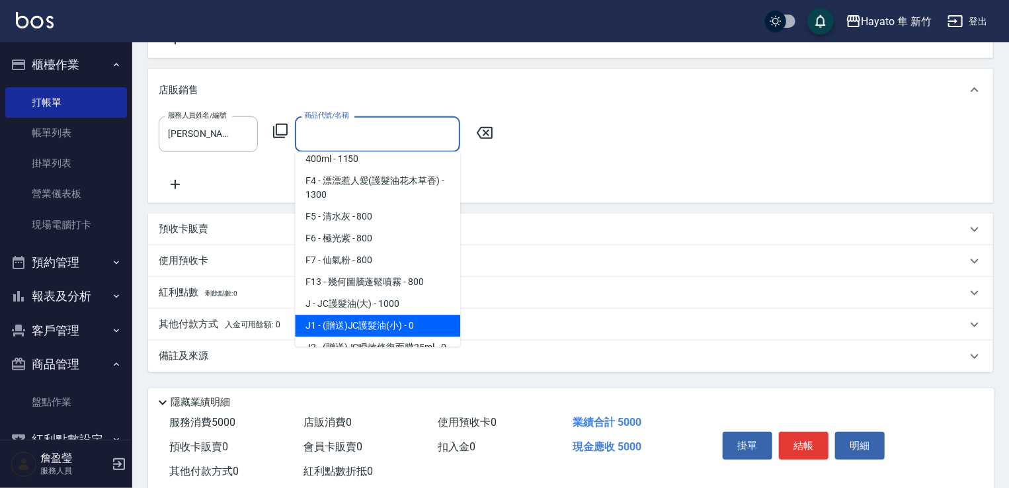
click at [345, 315] on span "J1 - (贈送)JC護髮油(小) - 0" at bounding box center [377, 326] width 165 height 22
type input "(贈送)JC護髮油(小)"
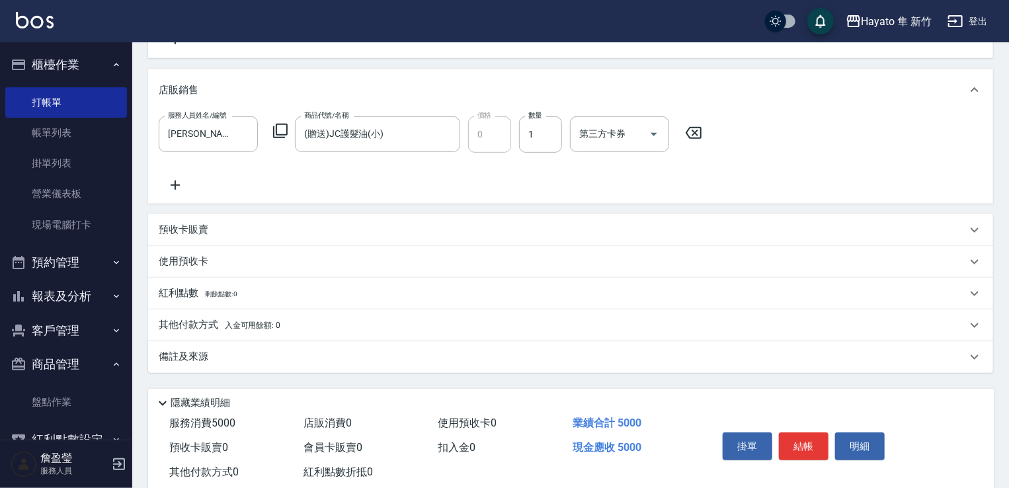
click at [175, 186] on icon at bounding box center [175, 185] width 9 height 9
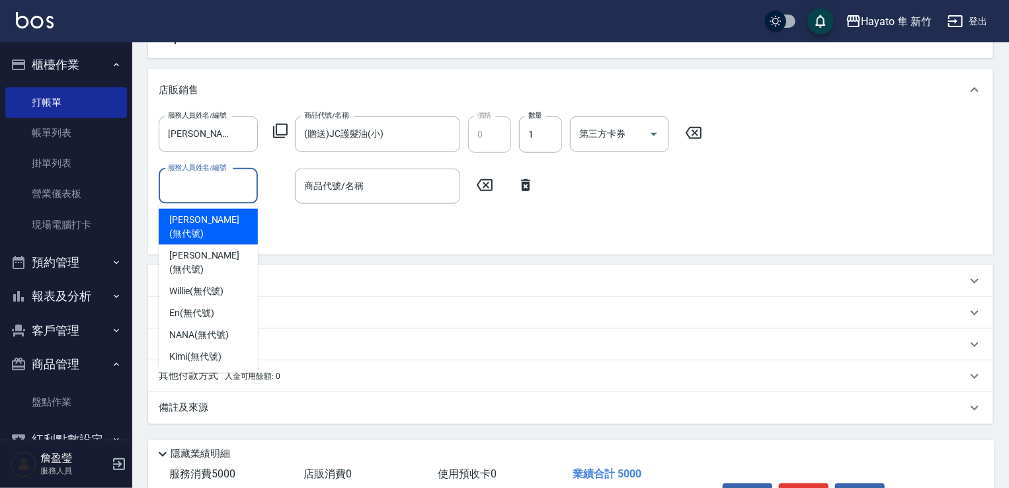
drag, startPoint x: 175, startPoint y: 186, endPoint x: 196, endPoint y: 220, distance: 40.7
click at [201, 186] on input "服務人員姓名/編號" at bounding box center [208, 186] width 87 height 23
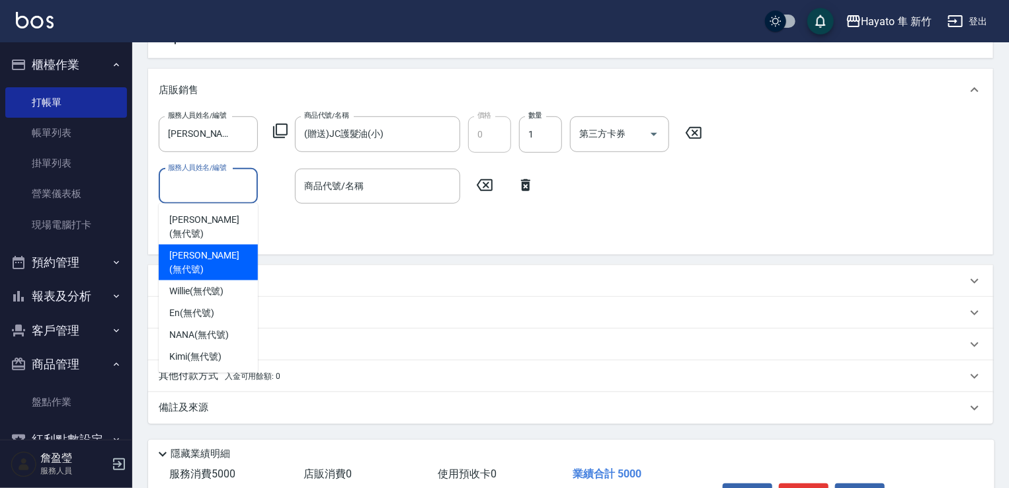
click at [196, 245] on div "[PERSON_NAME] (無代號)" at bounding box center [208, 263] width 99 height 36
type input "[PERSON_NAME](無代號)"
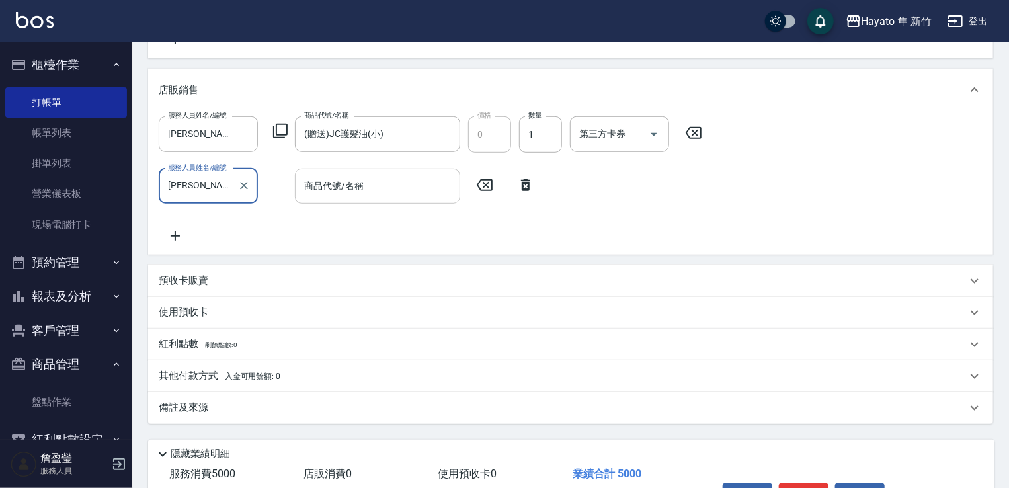
click at [363, 188] on div "商品代號/名稱 商品代號/名稱" at bounding box center [377, 186] width 165 height 35
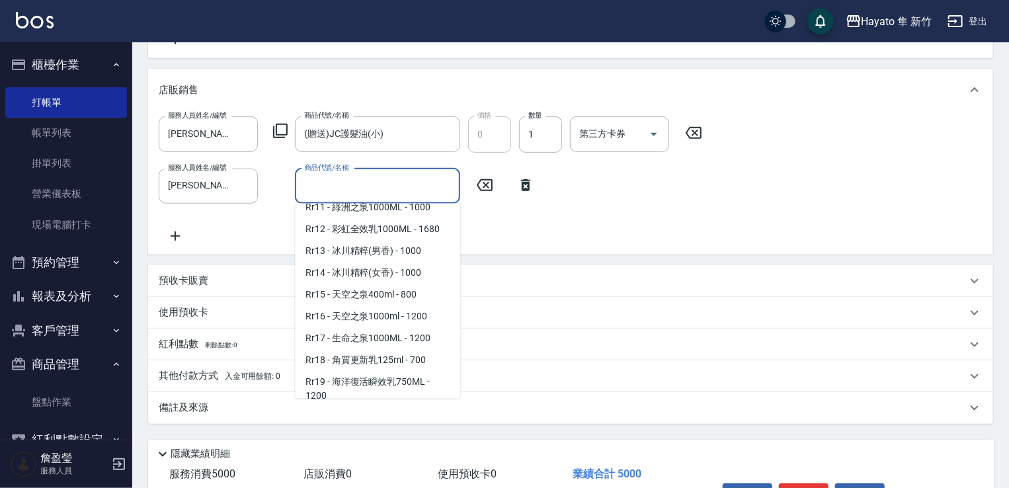
scroll to position [661, 0]
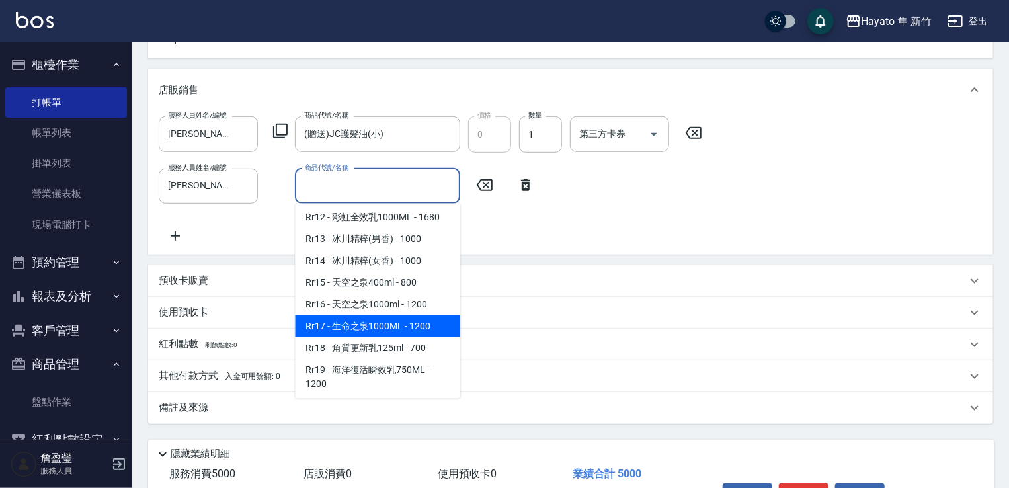
click at [371, 337] on span "Rr17 - 生命之泉1000ML - 1200" at bounding box center [377, 326] width 165 height 22
type input "生命之泉1000ML"
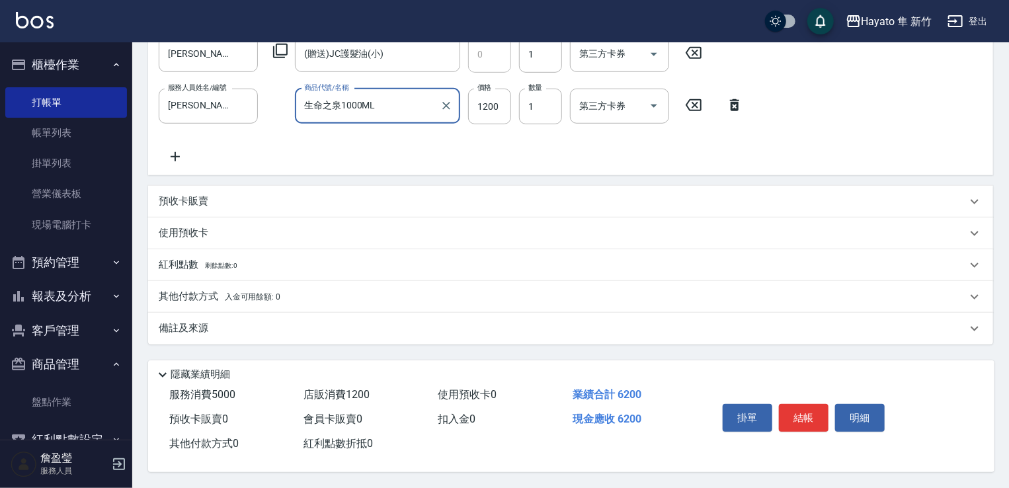
scroll to position [426, 0]
drag, startPoint x: 286, startPoint y: 325, endPoint x: 399, endPoint y: 391, distance: 131.2
click at [286, 328] on div "備註及來源" at bounding box center [563, 328] width 808 height 14
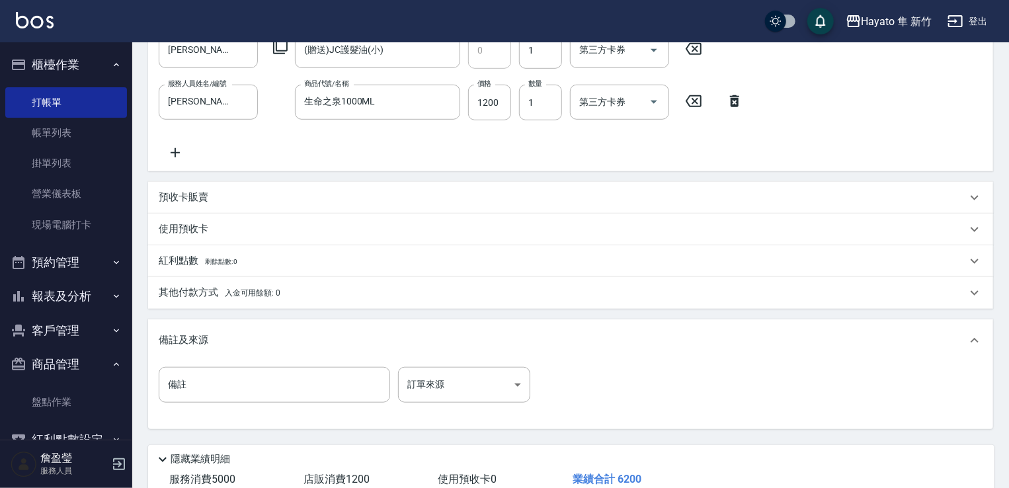
click at [314, 337] on div "備註及來源" at bounding box center [563, 340] width 808 height 14
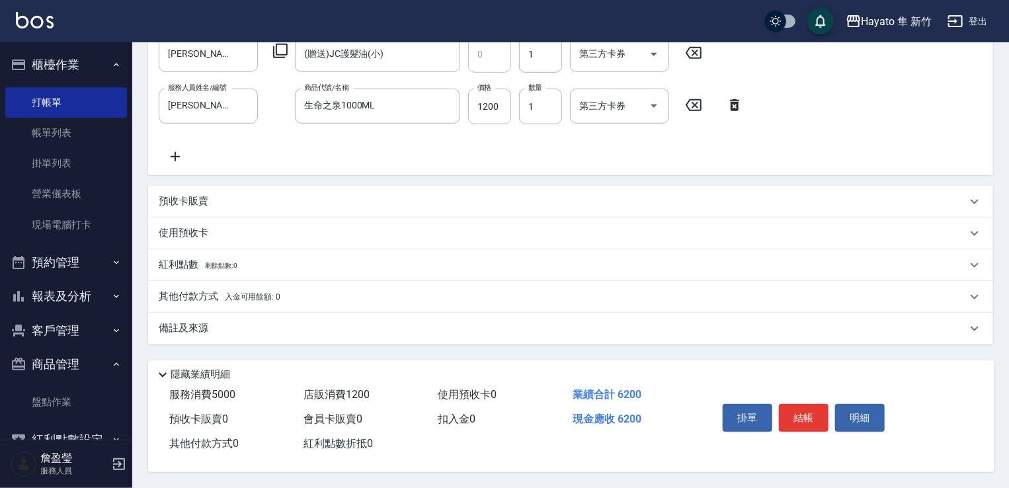
click at [320, 321] on div "備註及來源" at bounding box center [563, 328] width 808 height 14
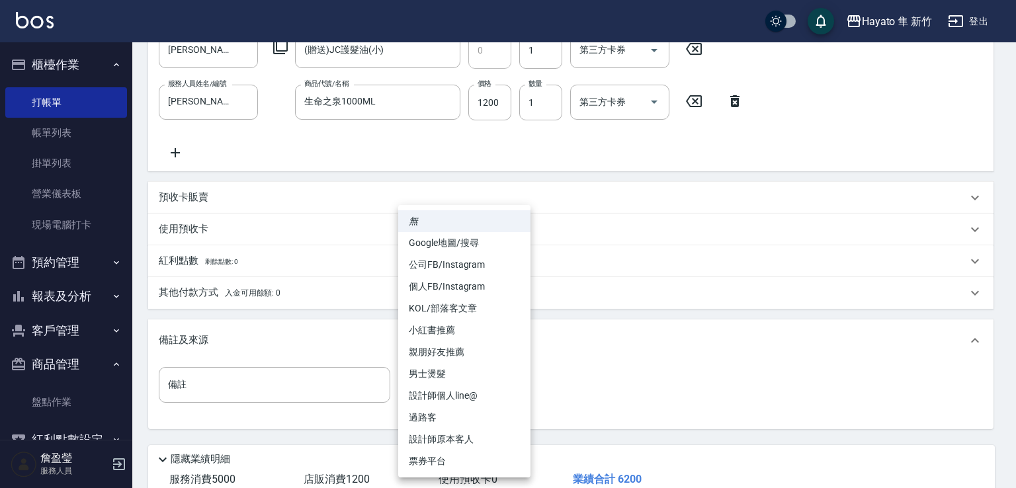
click at [459, 387] on body "Hayato 隼 新竹 登出 櫃檯作業 打帳單 帳單列表 掛單列表 營業儀表板 現場電腦打卡 預約管理 預約管理 報表及分析 報表目錄 店家日報表 互助日報表…" at bounding box center [508, 73] width 1016 height 998
click at [424, 236] on li "Google地圖/搜尋" at bounding box center [464, 243] width 132 height 22
type input "Google地圖/搜尋"
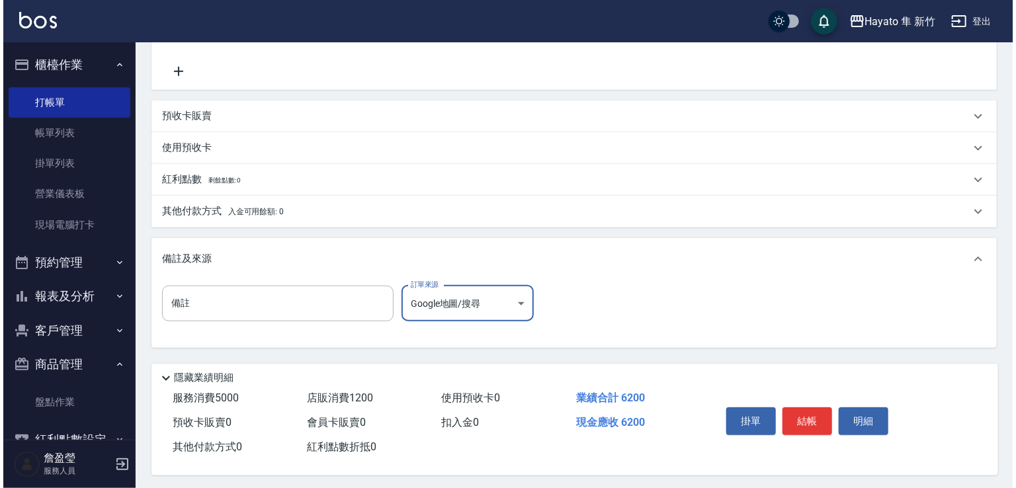
scroll to position [514, 0]
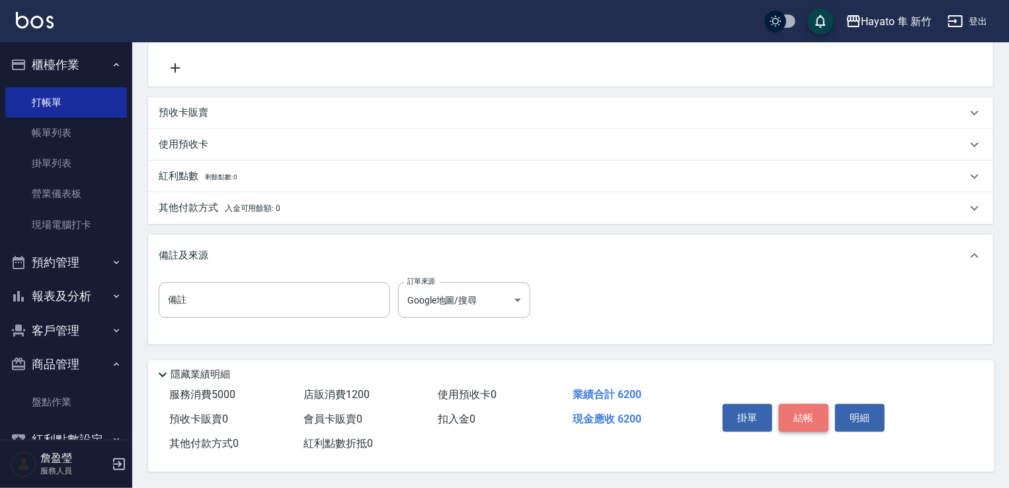
click at [813, 405] on button "結帳" at bounding box center [804, 418] width 50 height 28
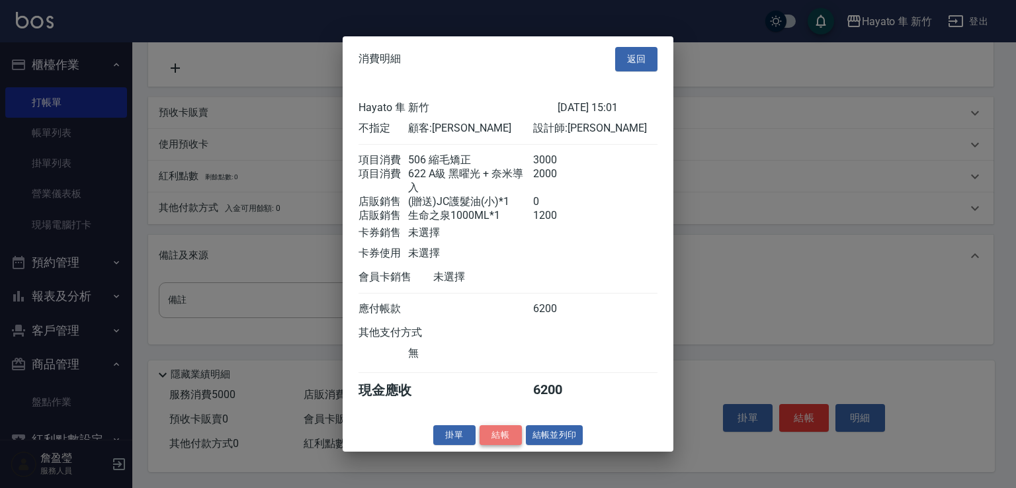
click at [492, 436] on button "結帳" at bounding box center [500, 434] width 42 height 20
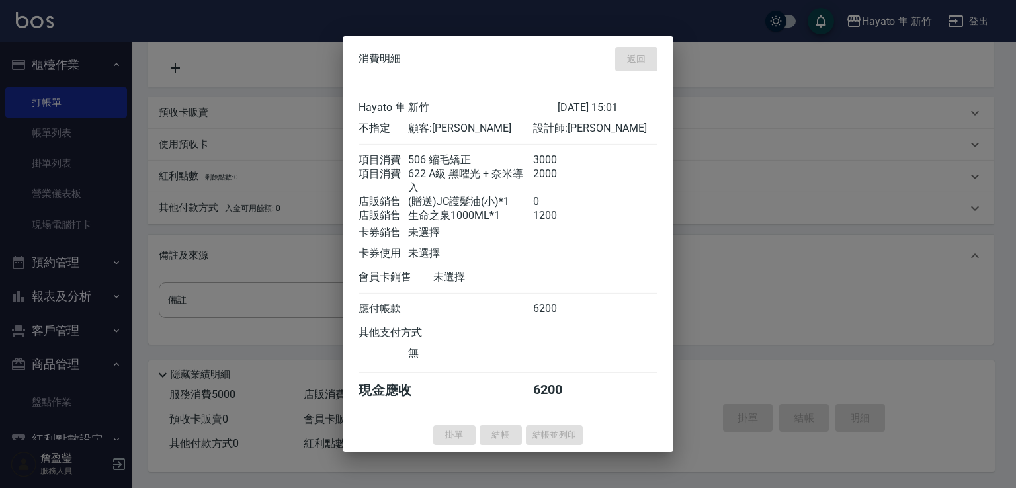
type input "[DATE] 15:06"
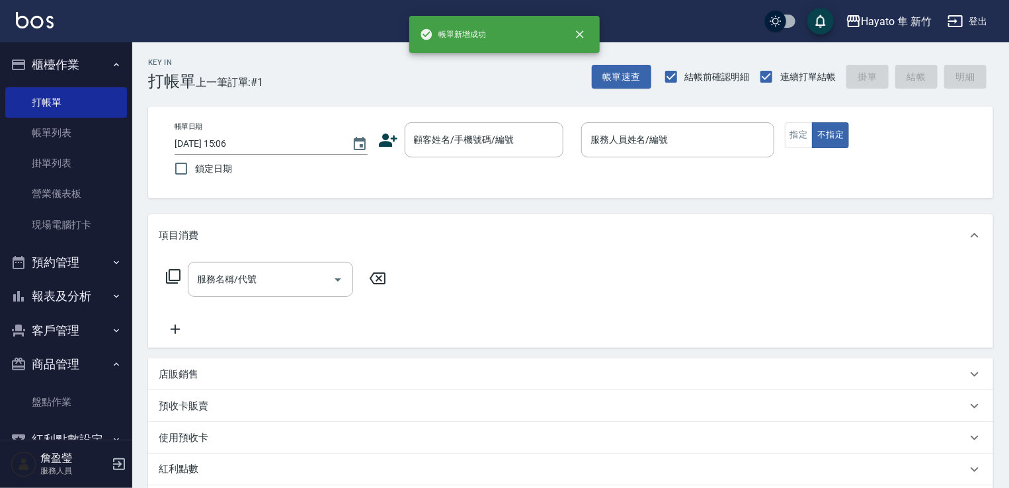
scroll to position [0, 0]
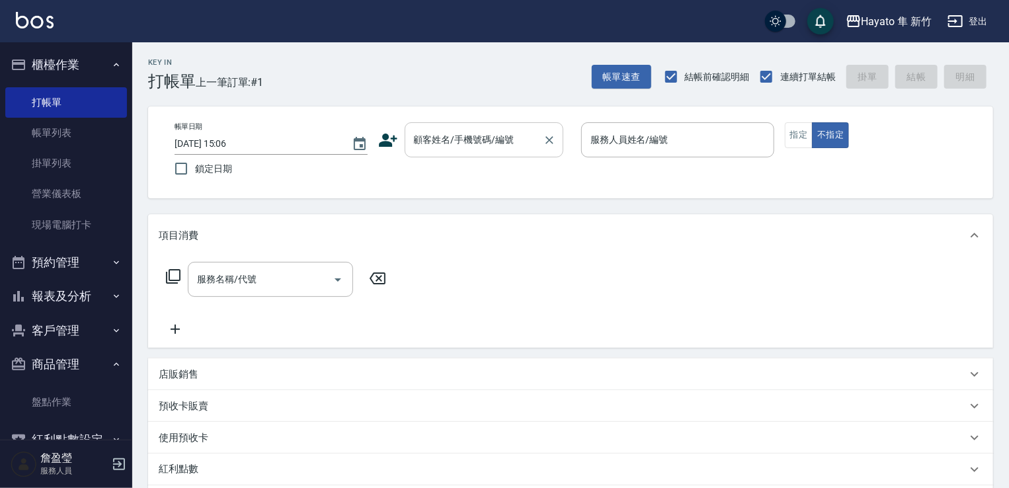
click at [446, 140] on input "顧客姓名/手機號碼/編號" at bounding box center [474, 139] width 127 height 23
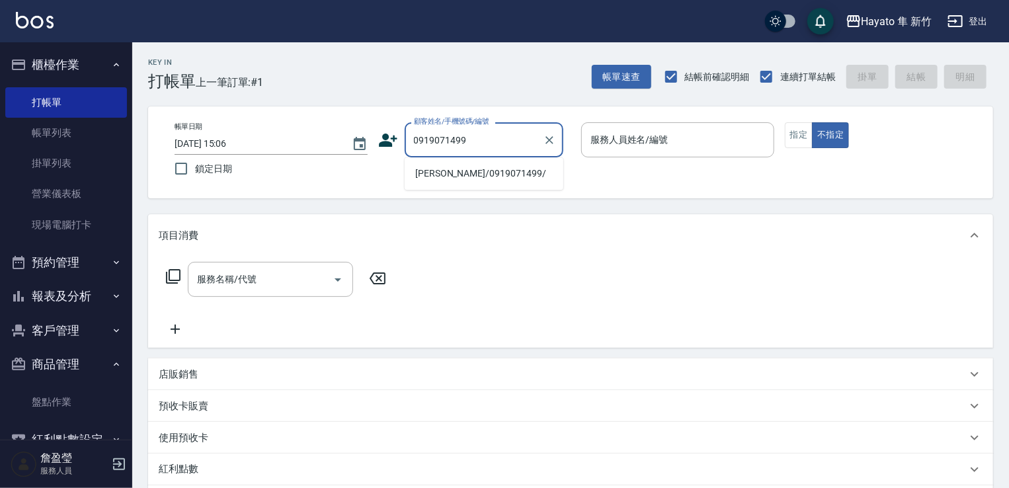
click at [446, 170] on li "[PERSON_NAME]/0919071499/" at bounding box center [484, 174] width 159 height 22
type input "[PERSON_NAME]/0919071499/"
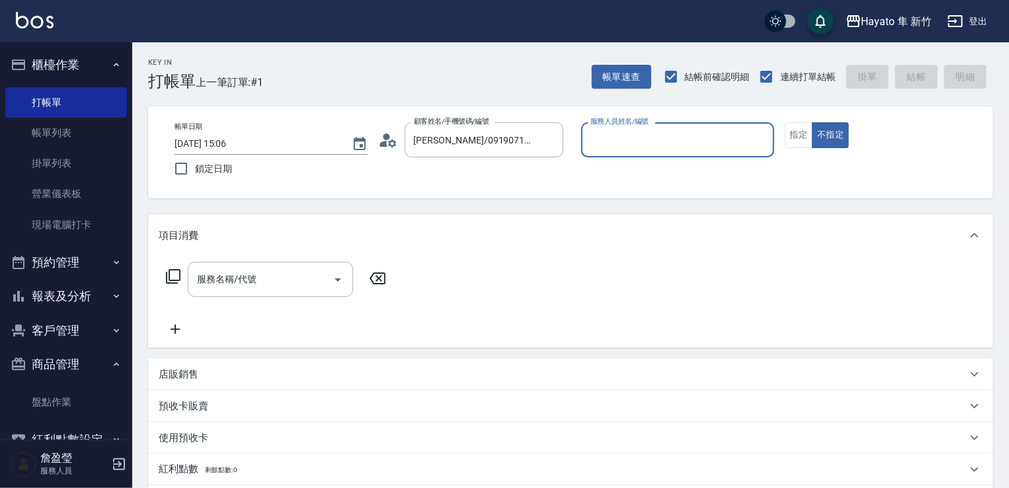
type input "[PERSON_NAME](無代號)"
click at [807, 136] on button "指定" at bounding box center [799, 135] width 28 height 26
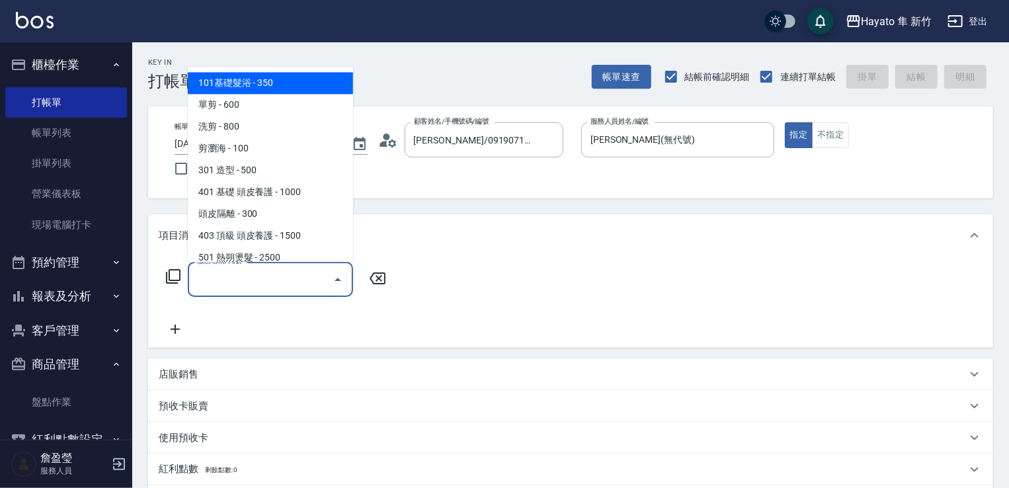
click at [237, 284] on input "服務名稱/代號" at bounding box center [261, 279] width 134 height 23
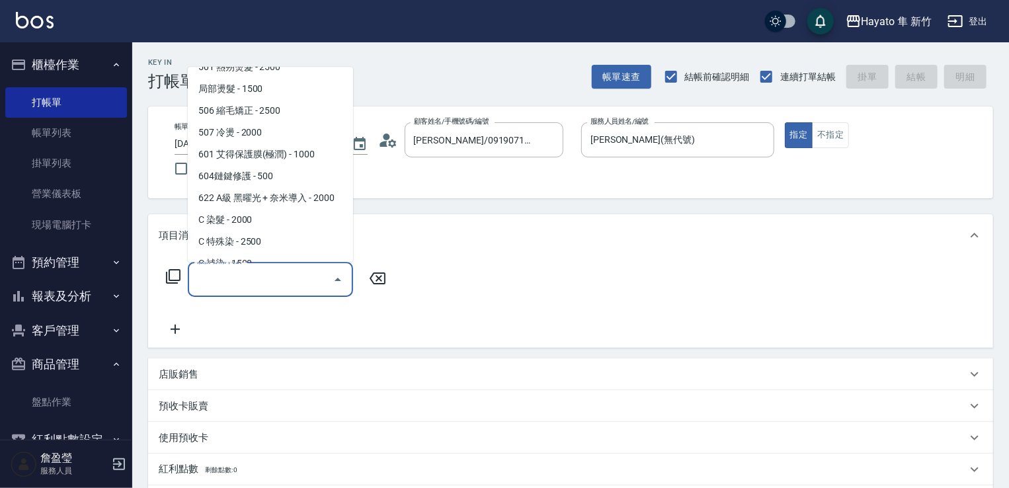
scroll to position [198, 0]
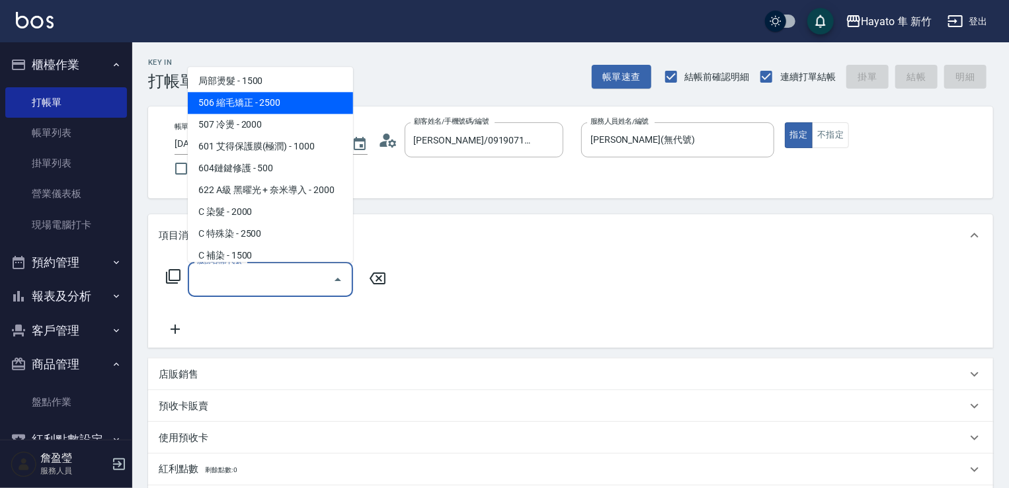
click at [270, 106] on span "506 縮毛矯正 - 2500" at bounding box center [270, 103] width 165 height 22
type input "506 縮毛矯正 (506)"
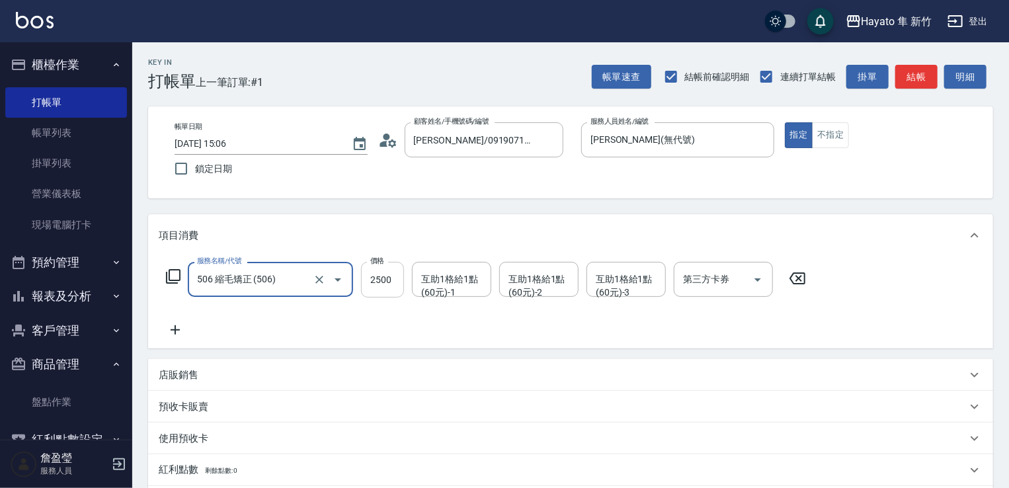
click at [380, 276] on input "2500" at bounding box center [382, 280] width 43 height 36
type input "2480"
drag, startPoint x: 305, startPoint y: 305, endPoint x: 259, endPoint y: 325, distance: 50.4
click at [276, 318] on div "服務名稱/代號 506 縮毛矯正 (506) 服務名稱/代號 價格 2480 價格 互助1格給1點(60元)-1 互助1格給1點(60元)-1 互助1格給1點…" at bounding box center [486, 300] width 655 height 76
click at [176, 322] on icon at bounding box center [175, 330] width 33 height 16
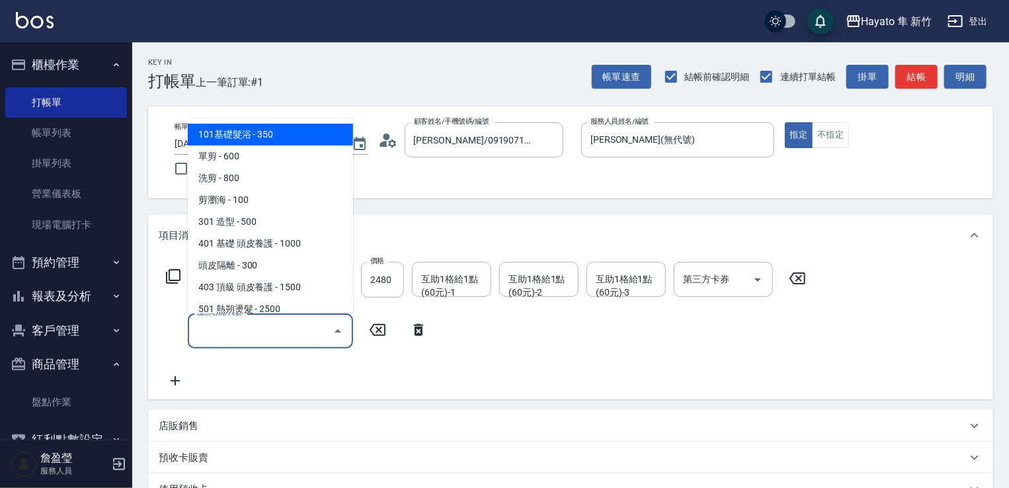
click at [234, 326] on input "服務名稱/代號" at bounding box center [261, 330] width 134 height 23
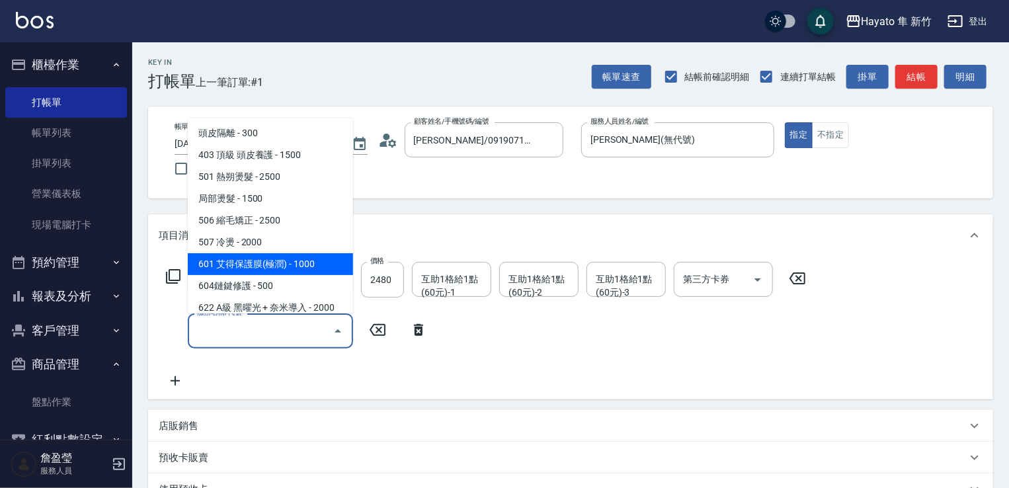
click at [322, 265] on span "601 艾得保護膜(極潤) - 1000" at bounding box center [270, 264] width 165 height 22
type input "601 艾得保護膜(極潤)(601)"
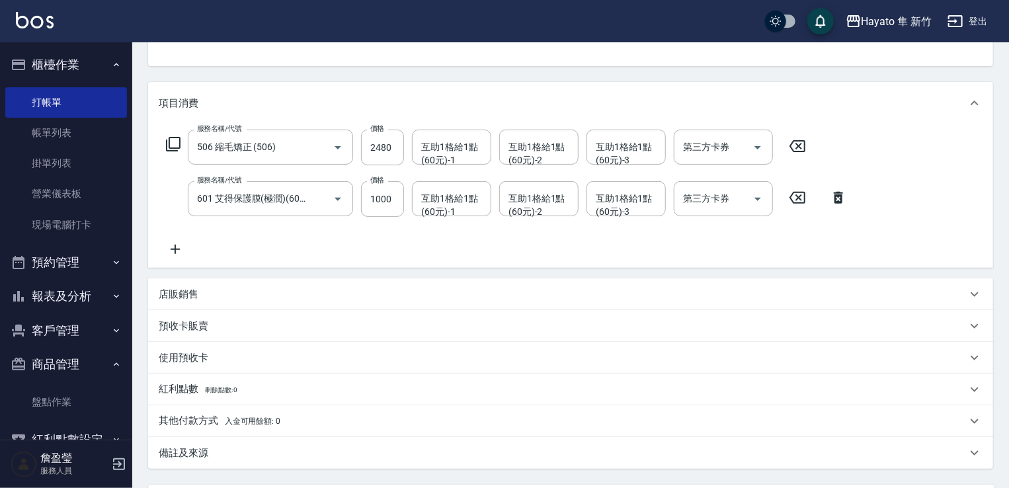
click at [188, 297] on p "店販銷售" at bounding box center [179, 295] width 40 height 14
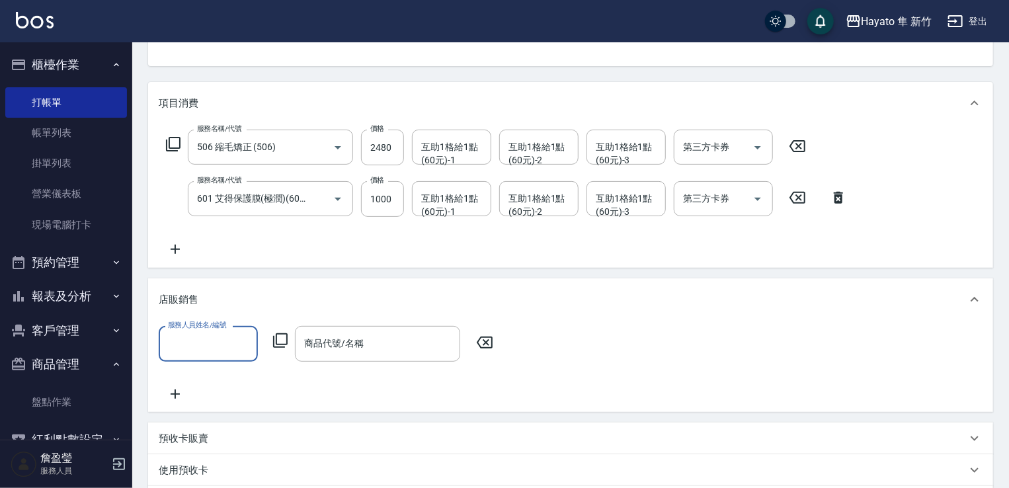
scroll to position [0, 0]
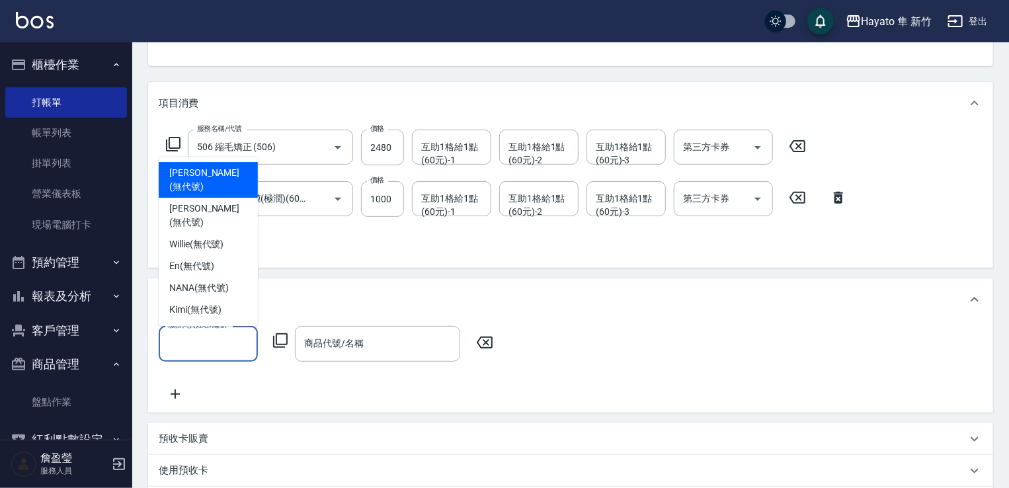
click at [214, 346] on input "服務人員姓名/編號" at bounding box center [208, 343] width 87 height 23
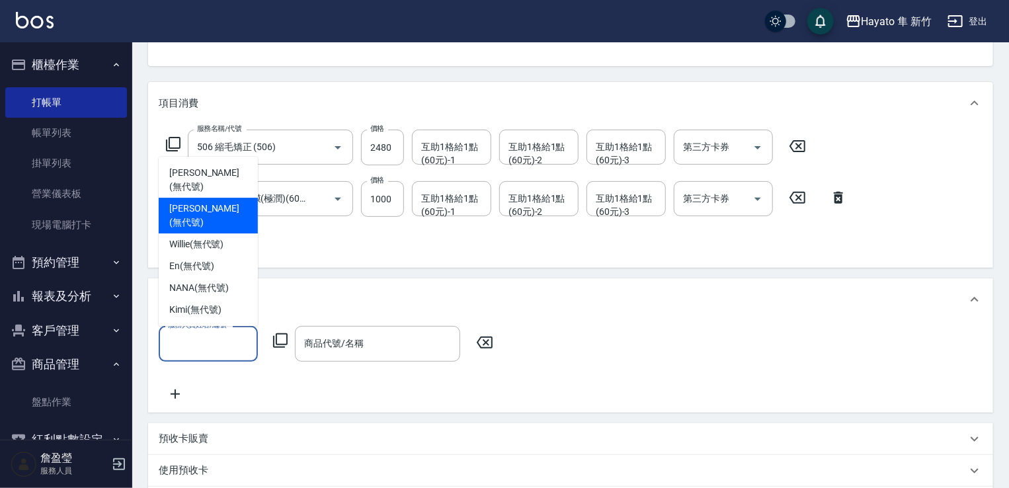
click at [224, 231] on div "[PERSON_NAME] (無代號)" at bounding box center [208, 216] width 99 height 36
type input "[PERSON_NAME](無代號)"
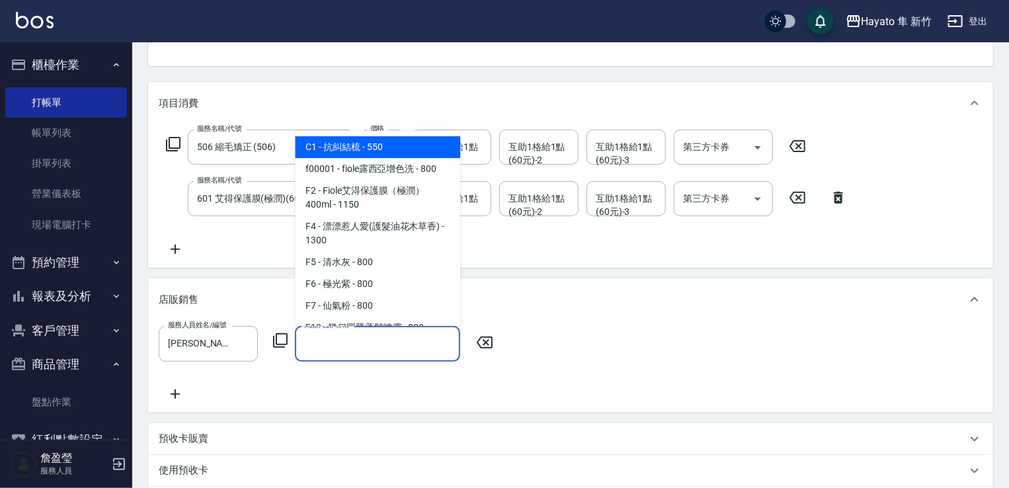
click at [361, 353] on input "商品代號/名稱" at bounding box center [377, 343] width 153 height 23
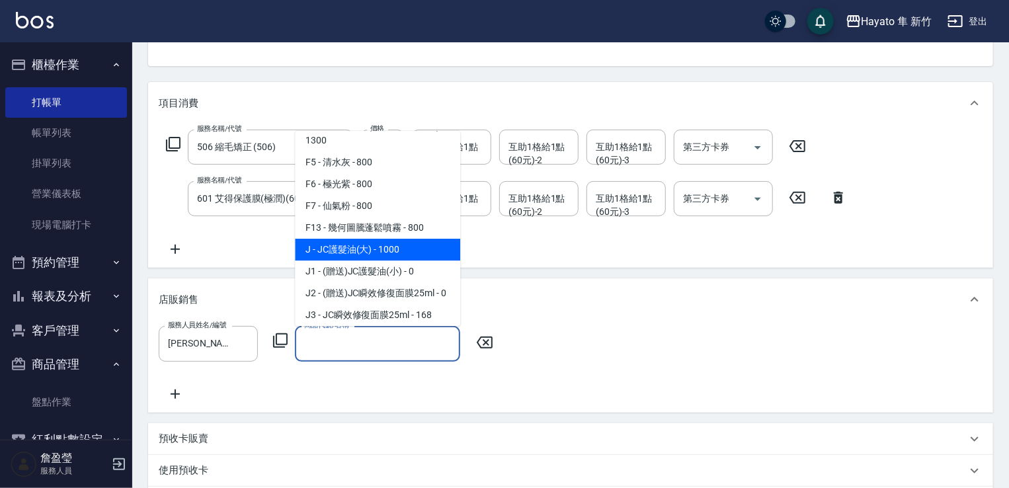
scroll to position [132, 0]
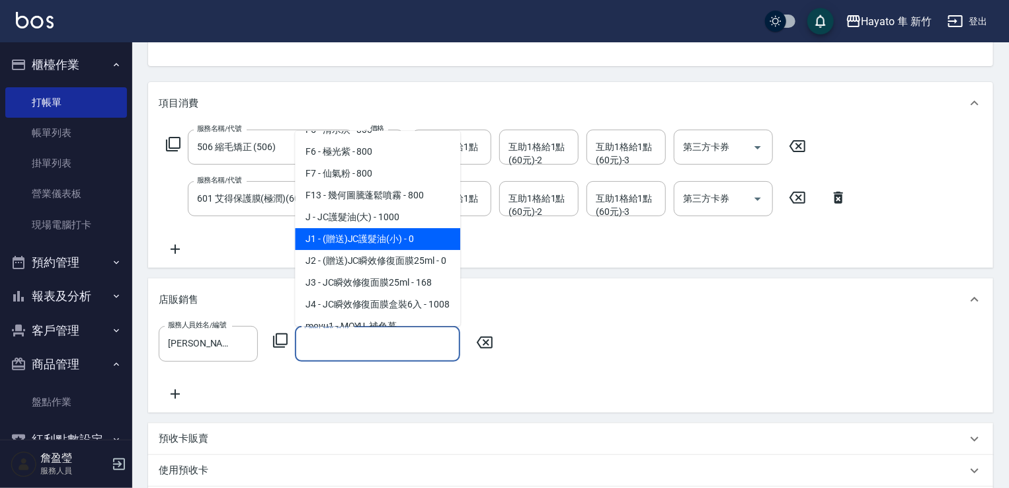
click at [393, 246] on span "J1 - (贈送)JC護髮油(小) - 0" at bounding box center [377, 239] width 165 height 22
type input "(贈送)JC護髮油(小)"
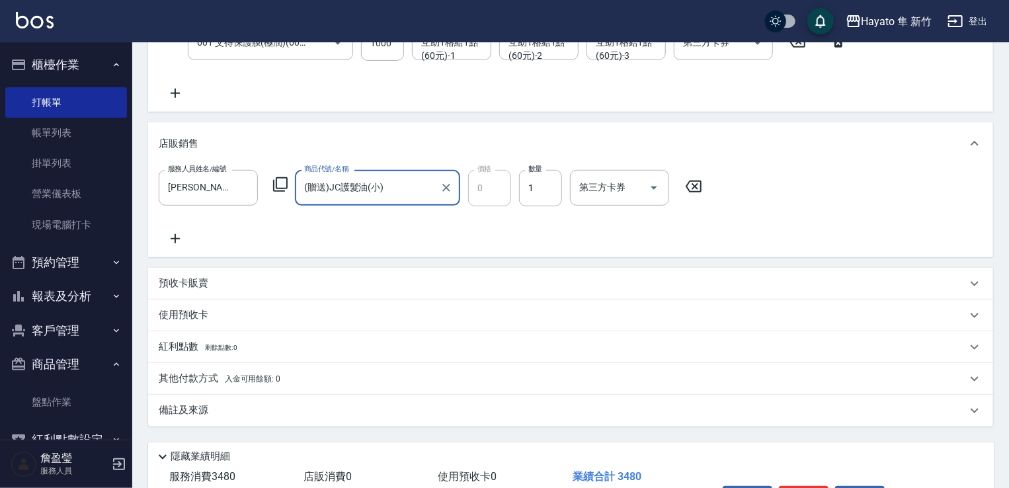
scroll to position [331, 0]
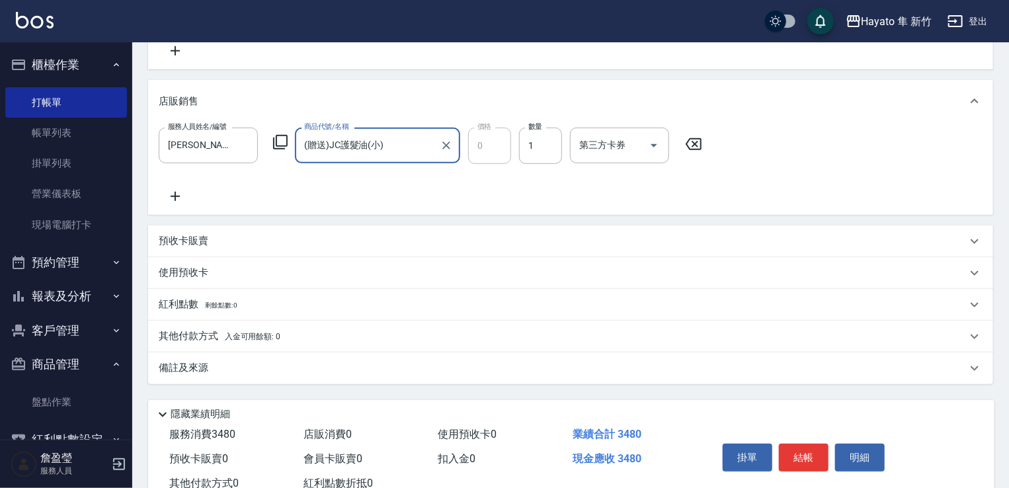
drag, startPoint x: 311, startPoint y: 376, endPoint x: 360, endPoint y: 382, distance: 48.6
click at [318, 376] on div "備註及來源" at bounding box center [570, 368] width 845 height 32
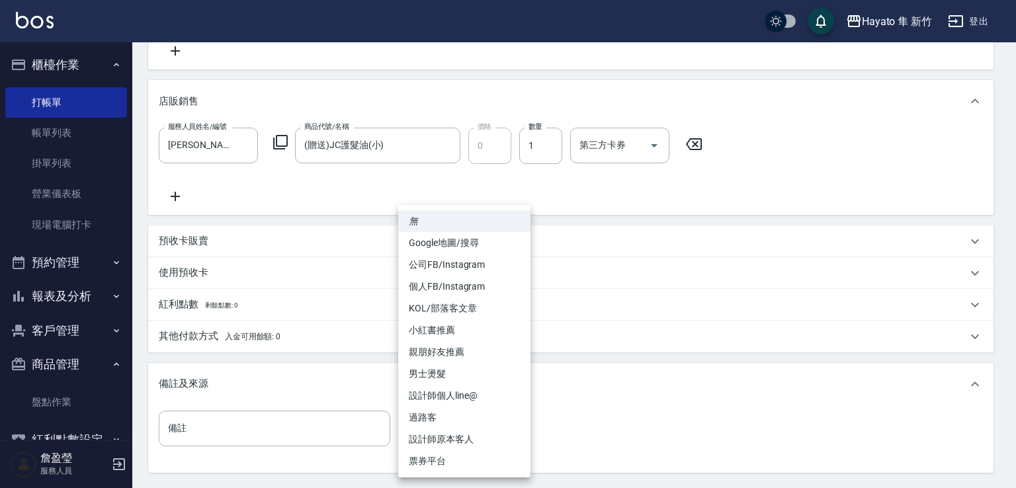
click at [523, 434] on body "Hayato 隼 新竹 登出 櫃檯作業 打帳單 帳單列表 掛單列表 營業儀表板 現場電腦打卡 預約管理 預約管理 報表及分析 報表目錄 店家日報表 互助日報表…" at bounding box center [508, 142] width 1016 height 947
click at [480, 437] on li "設計師原本客人" at bounding box center [464, 439] width 132 height 22
type input "設計師原本客人"
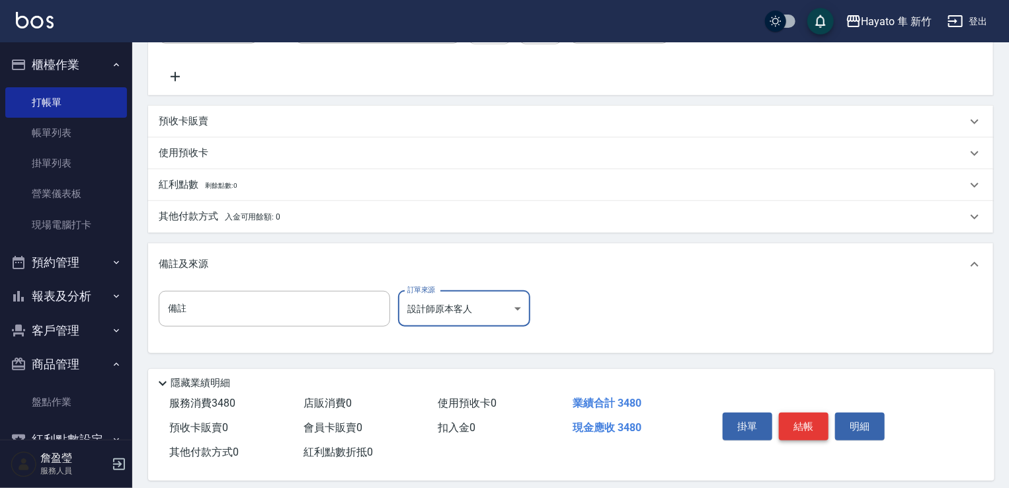
scroll to position [463, 0]
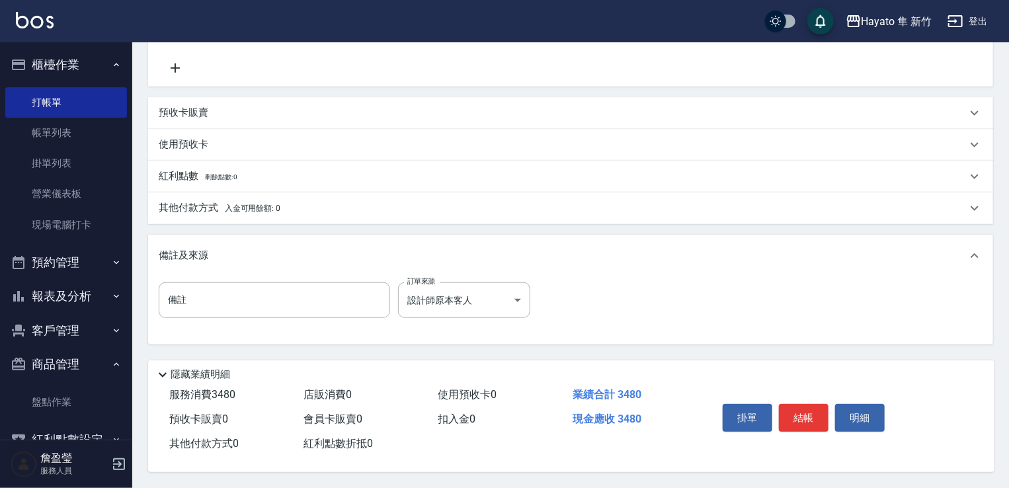
click at [263, 207] on span "入金可用餘額: 0" at bounding box center [253, 208] width 56 height 9
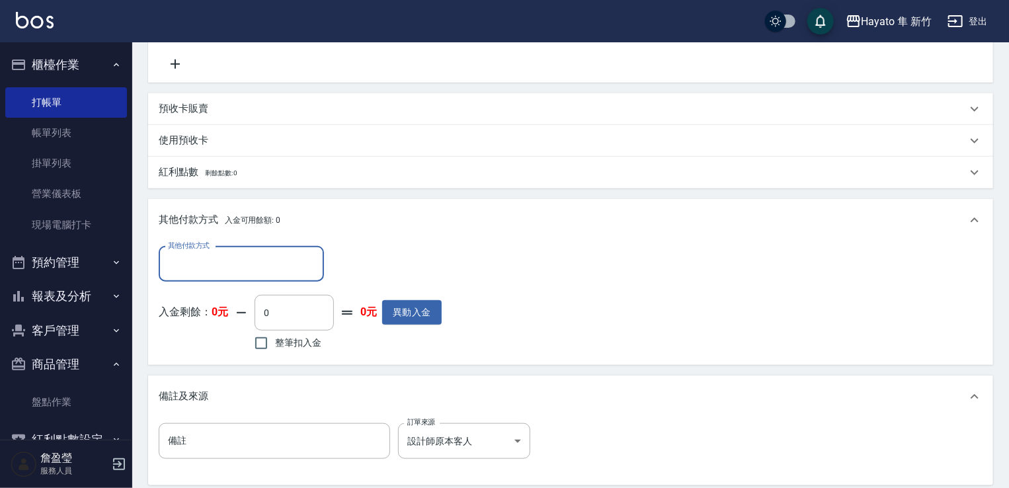
scroll to position [0, 0]
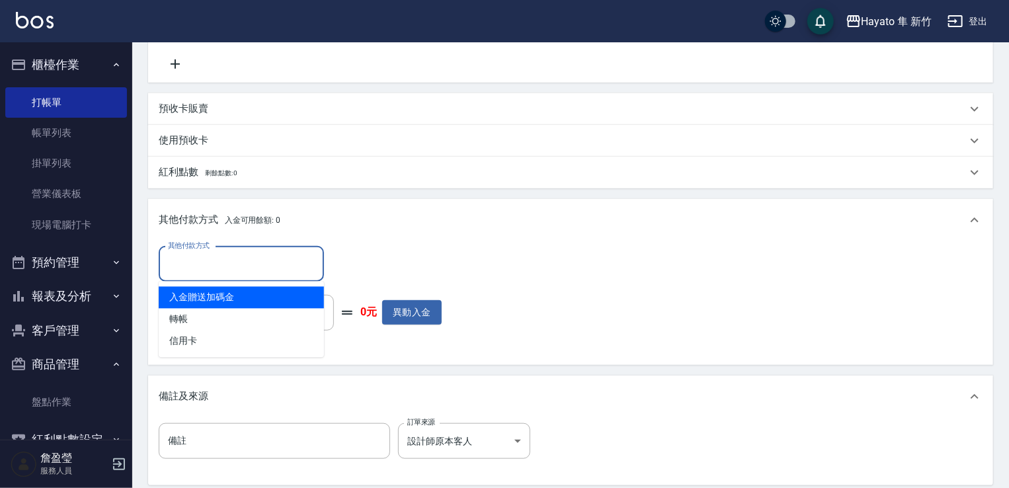
click at [212, 266] on input "其他付款方式" at bounding box center [241, 264] width 153 height 23
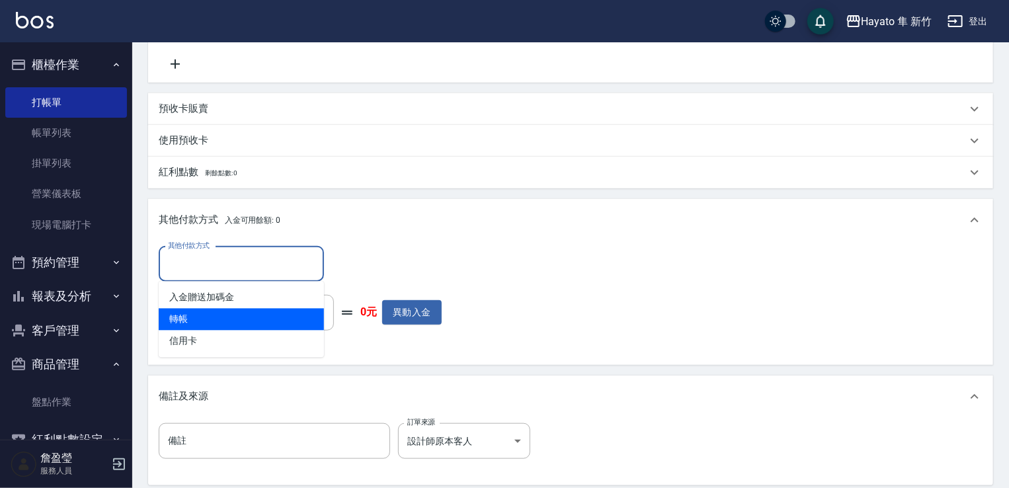
drag, startPoint x: 216, startPoint y: 323, endPoint x: 249, endPoint y: 325, distance: 32.4
click at [219, 325] on span "轉帳" at bounding box center [241, 320] width 165 height 22
type input "轉帳"
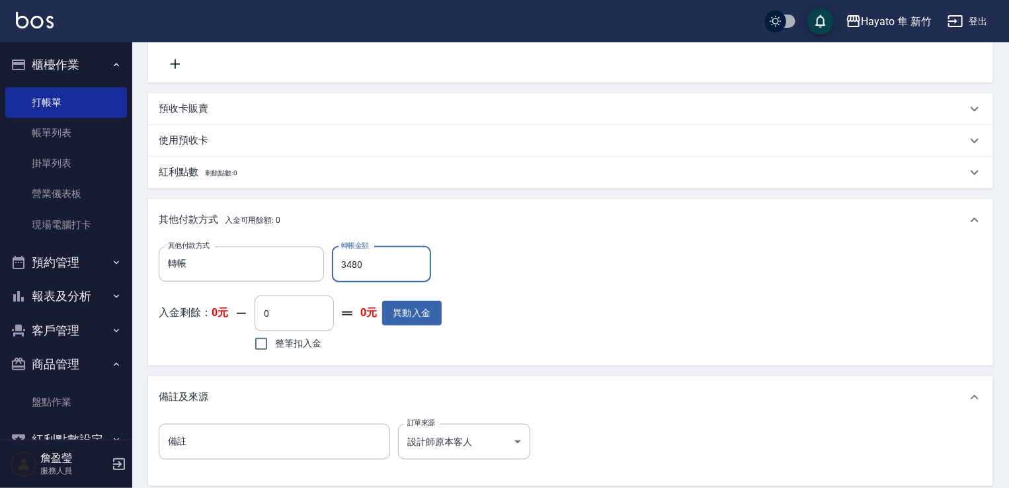
type input "3480"
click at [587, 275] on div "其他付款方式 轉帳 其他付款方式 轉帳金額 3480 轉帳金額 入金剩餘： 0元 0 ​ 整筆扣入金 0元 異動入金" at bounding box center [571, 301] width 824 height 108
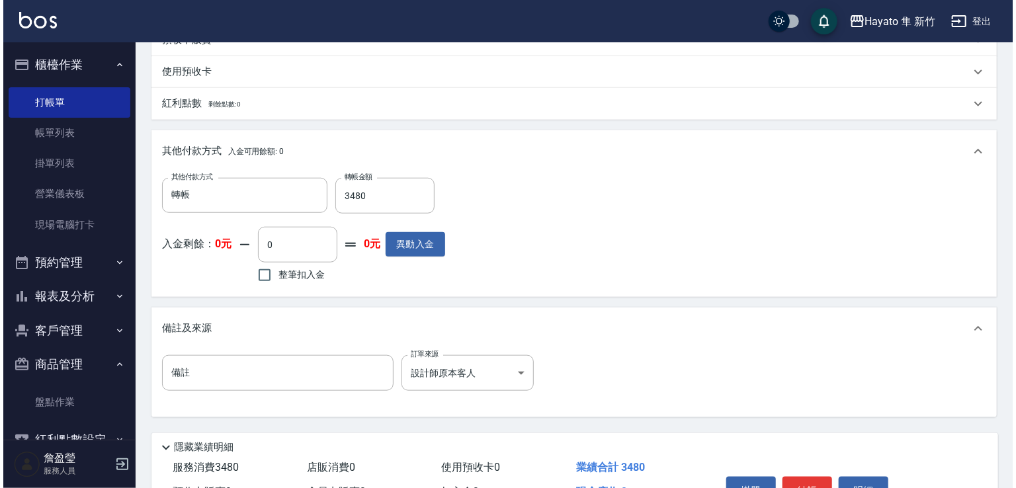
scroll to position [608, 0]
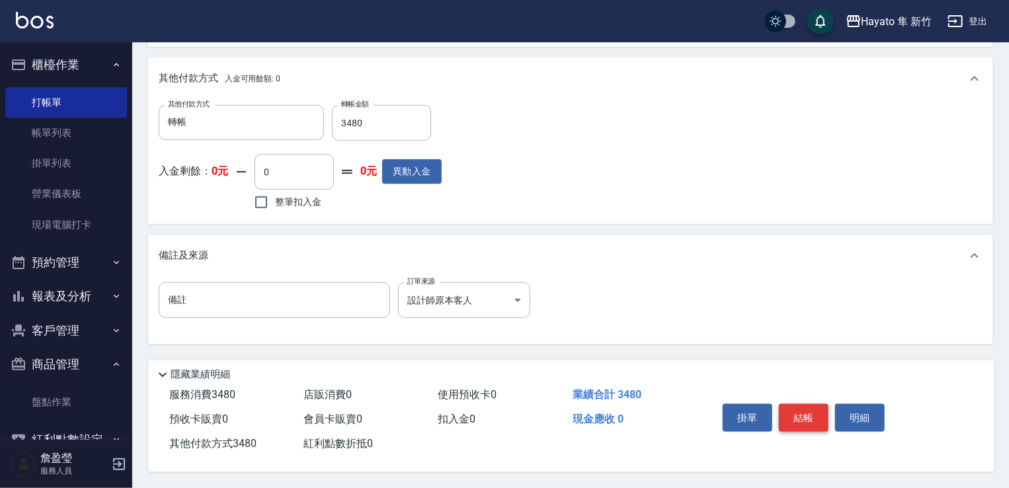
click at [818, 416] on button "結帳" at bounding box center [804, 418] width 50 height 28
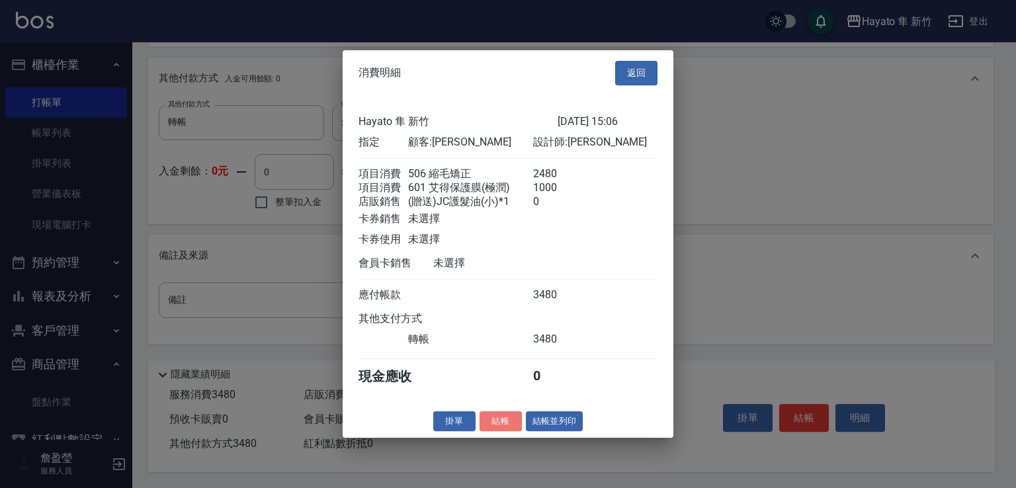
drag, startPoint x: 490, startPoint y: 427, endPoint x: 540, endPoint y: 487, distance: 77.5
click at [492, 431] on button "結帳" at bounding box center [500, 421] width 42 height 20
type input "[DATE] 15:08"
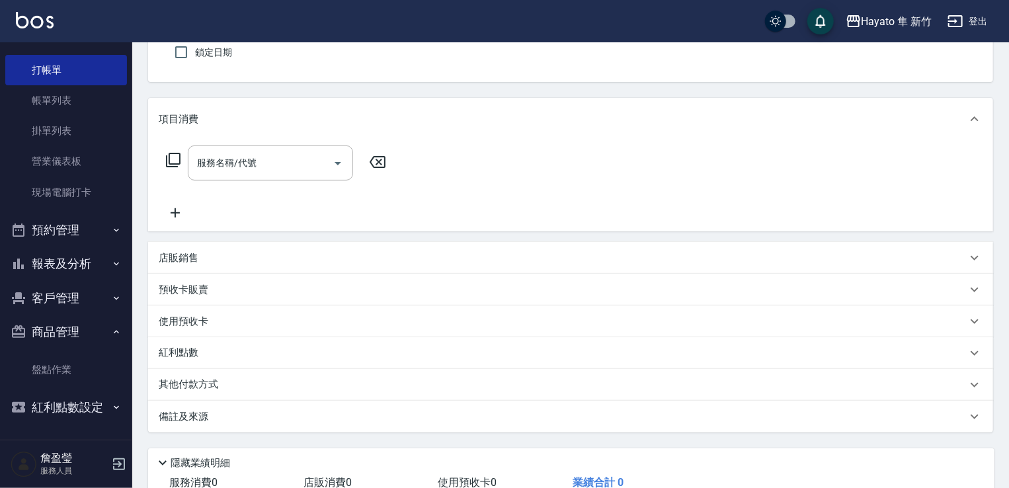
scroll to position [132, 0]
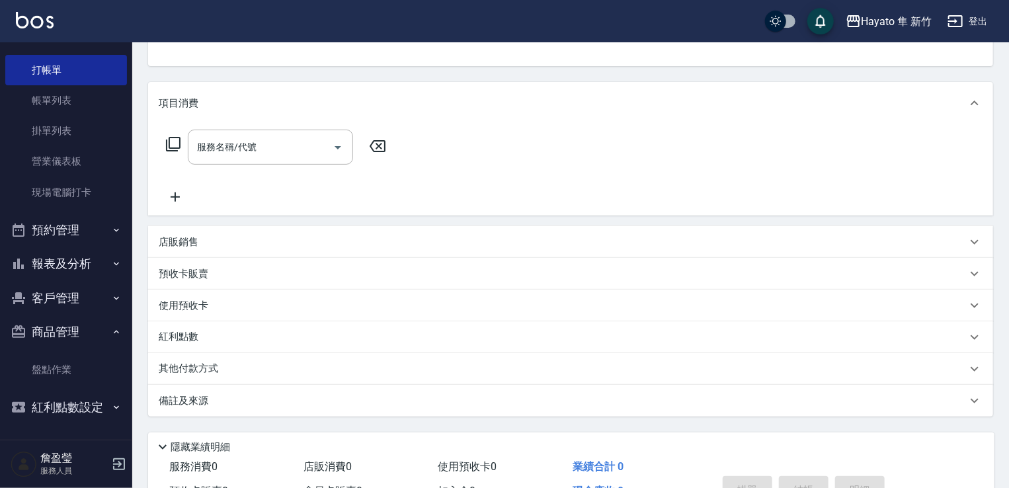
click at [71, 294] on button "客戶管理" at bounding box center [66, 298] width 122 height 34
click at [61, 261] on button "報表及分析" at bounding box center [66, 264] width 122 height 34
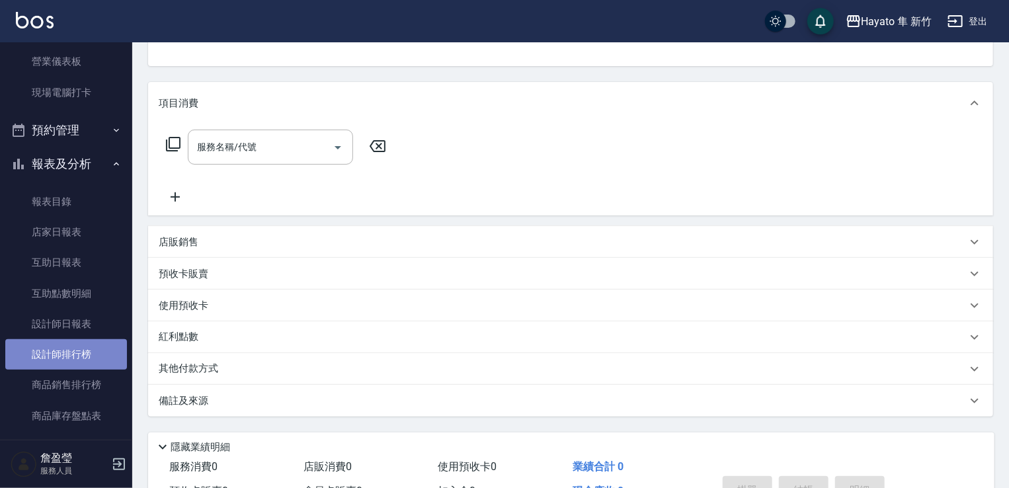
click at [72, 356] on link "設計師排行榜" at bounding box center [66, 354] width 122 height 30
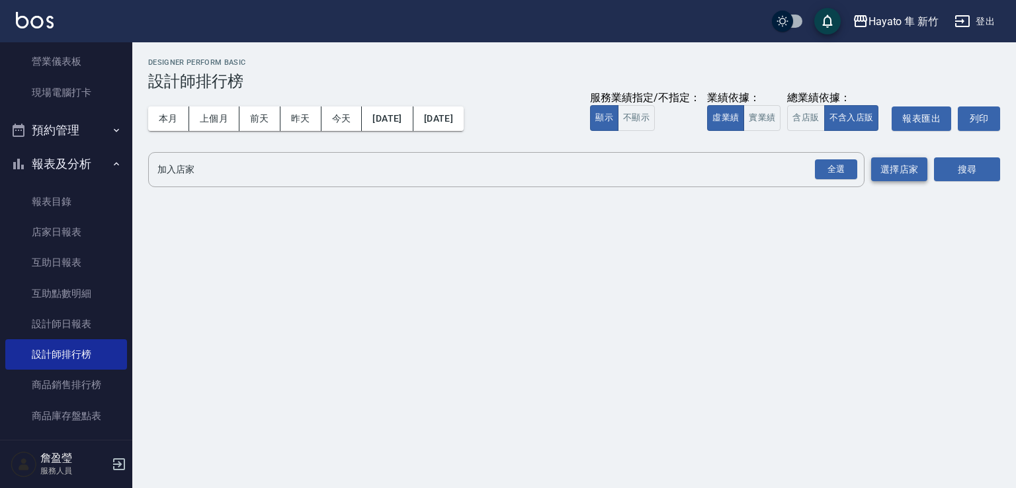
click at [842, 184] on div "全選" at bounding box center [835, 169] width 46 height 35
drag, startPoint x: 841, startPoint y: 165, endPoint x: 873, endPoint y: 178, distance: 35.0
click at [839, 166] on div "全選" at bounding box center [836, 169] width 42 height 20
click at [973, 167] on button "搜尋" at bounding box center [967, 170] width 66 height 24
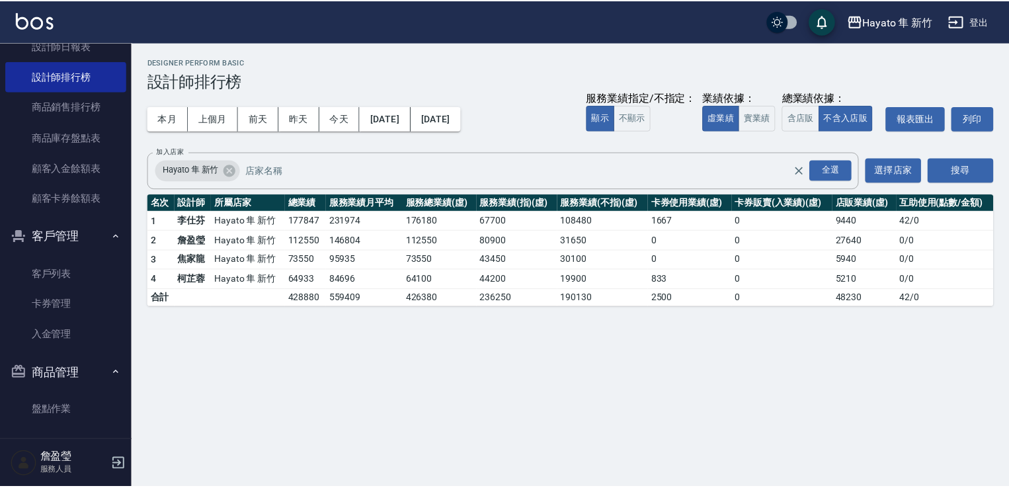
scroll to position [452, 0]
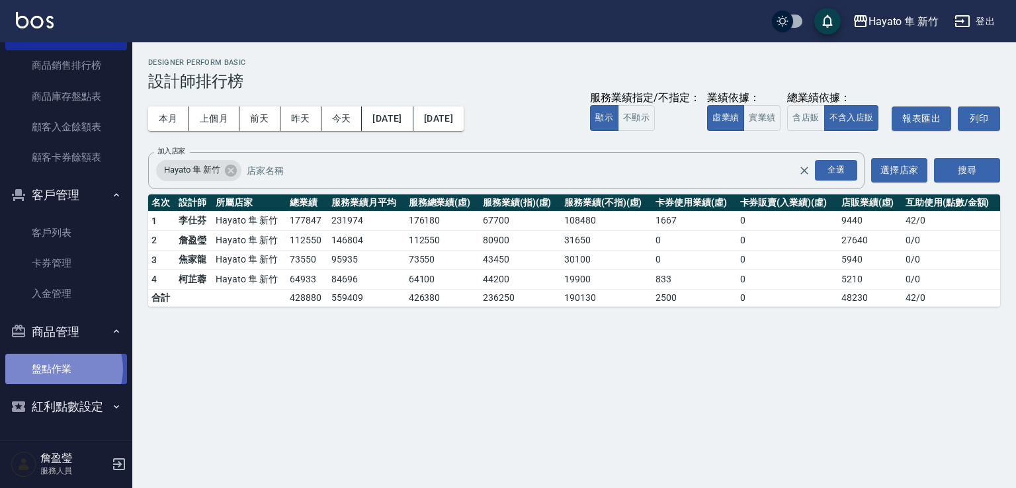
click at [61, 369] on link "盤點作業" at bounding box center [66, 369] width 122 height 30
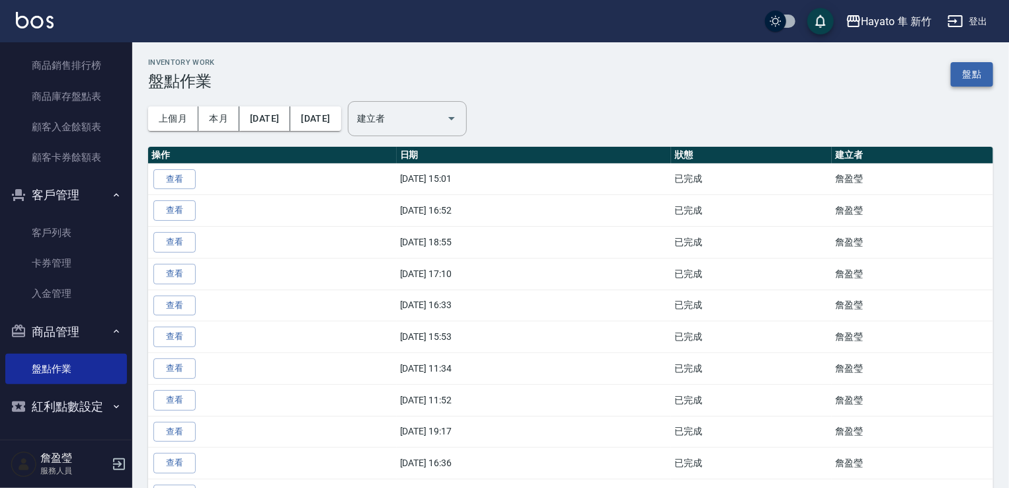
click at [964, 67] on link "盤點" at bounding box center [972, 74] width 42 height 24
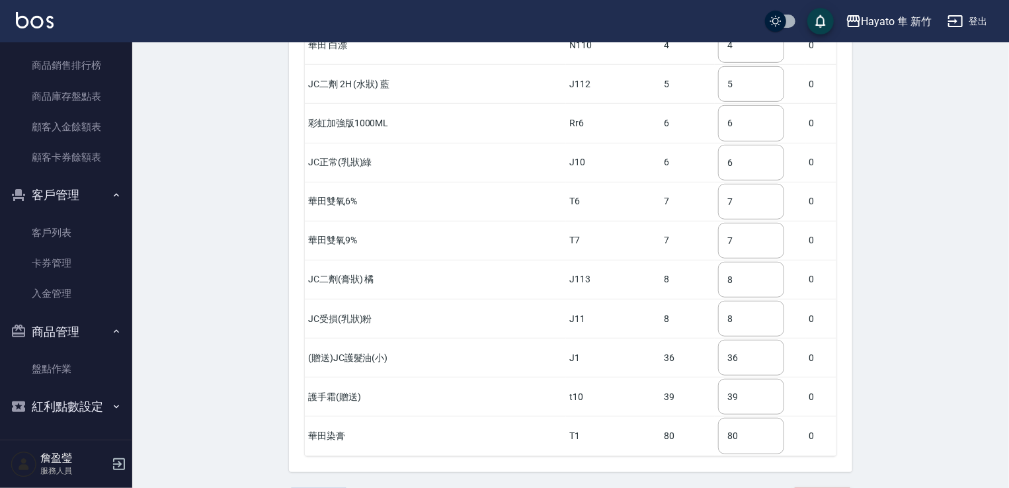
scroll to position [2886, 0]
click at [758, 418] on input "80" at bounding box center [751, 436] width 66 height 36
type input "8"
type input "117"
click at [723, 223] on input "7" at bounding box center [751, 241] width 66 height 36
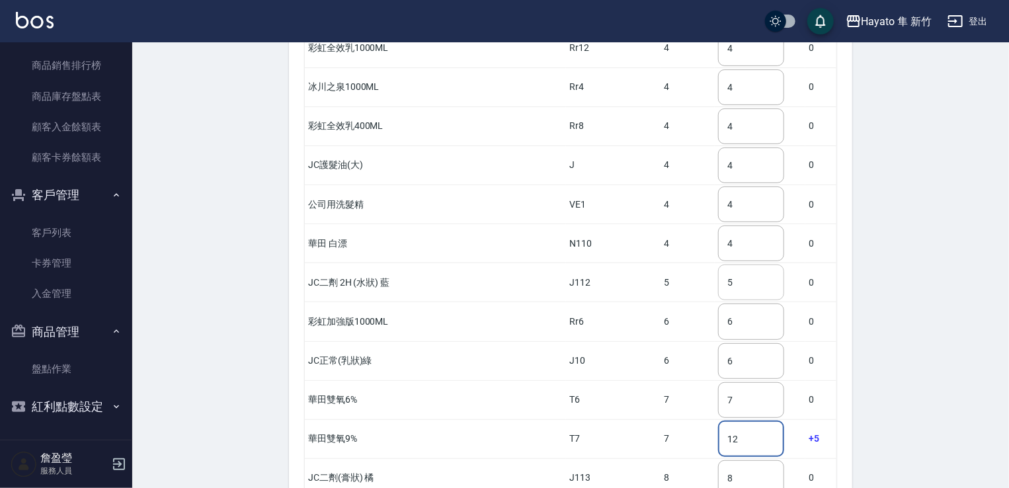
type input "12"
